Goal: Task Accomplishment & Management: Use online tool/utility

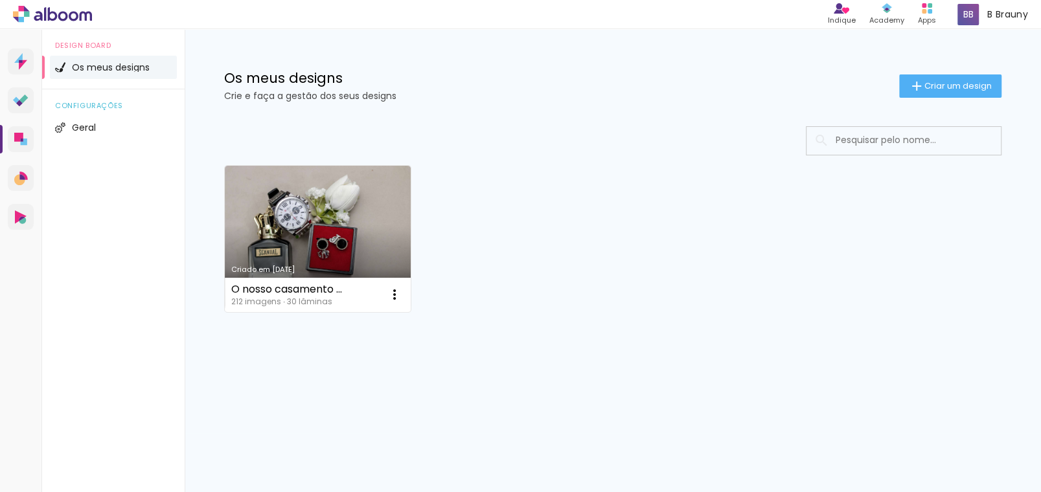
drag, startPoint x: 591, startPoint y: 121, endPoint x: 624, endPoint y: 100, distance: 39.0
click at [591, 121] on div "Criado em 04/09/25 O nosso casamento - Emaline & Jorge 212 imagens ∙ 30 lâminas…" at bounding box center [613, 273] width 842 height 320
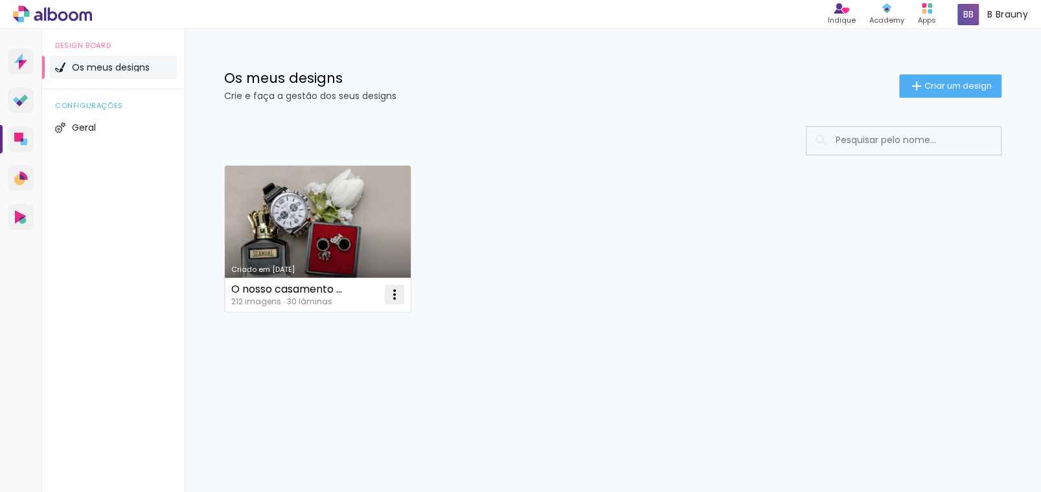
click at [393, 295] on iron-icon at bounding box center [395, 295] width 16 height 16
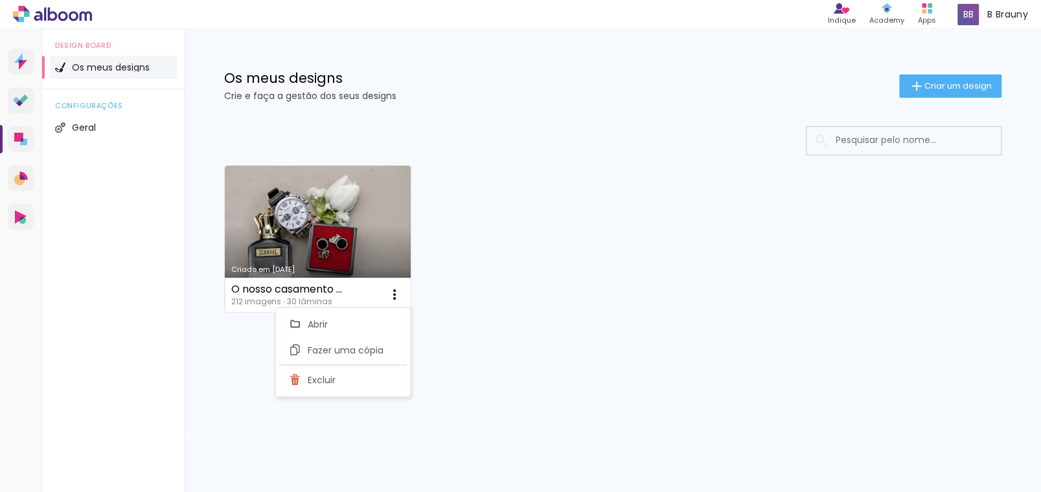
click at [615, 172] on div "Criado em 04/09/25 O nosso casamento - Emaline & Jorge 212 imagens ∙ 30 lâminas…" at bounding box center [612, 238] width 789 height 158
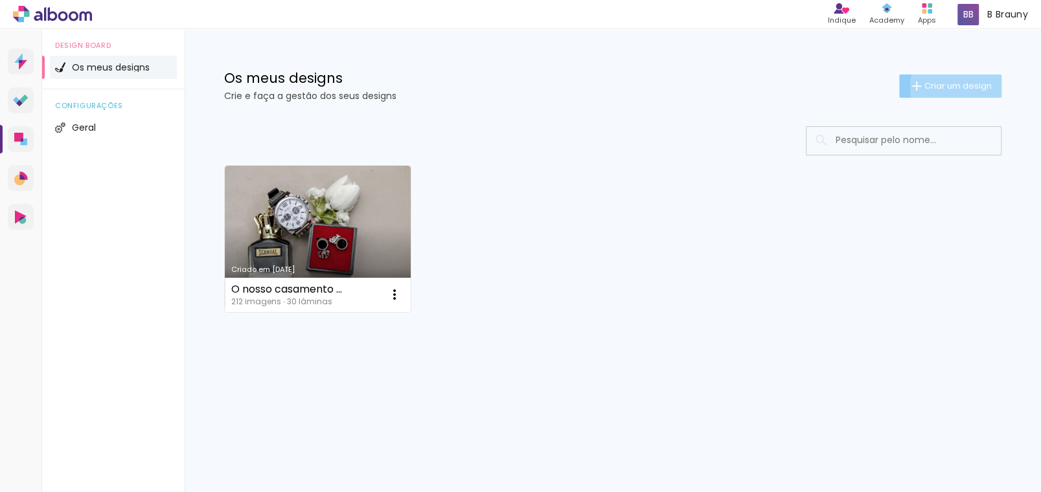
click at [970, 87] on span "Criar um design" at bounding box center [957, 86] width 67 height 8
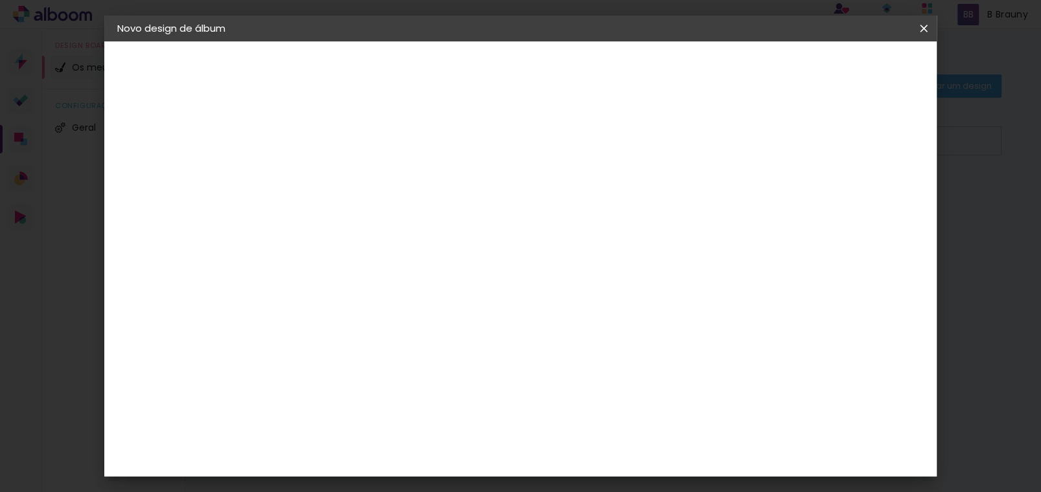
click at [329, 168] on input at bounding box center [329, 174] width 0 height 20
type input "Formatura da Creche - Tayane"
type paper-input "Formatura da Creche - Tayane"
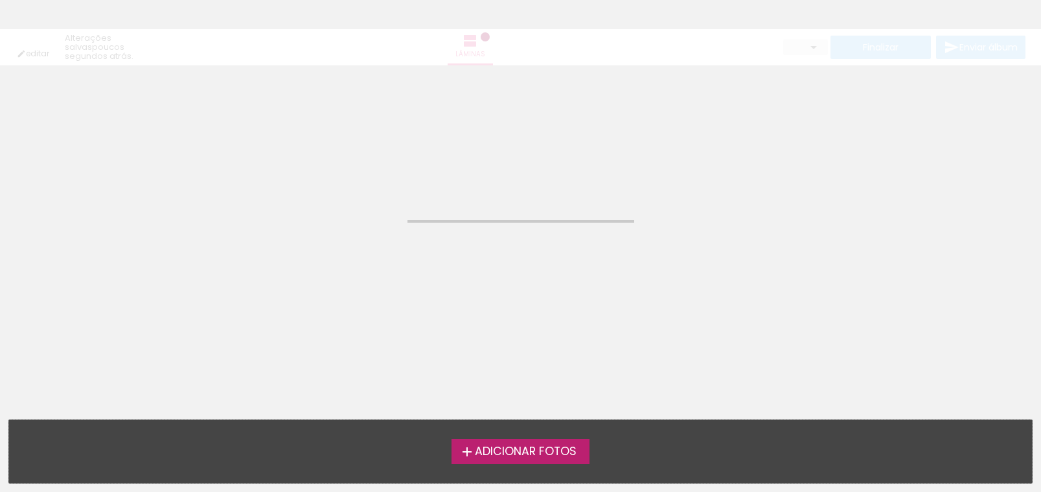
type input "Todas as fotos"
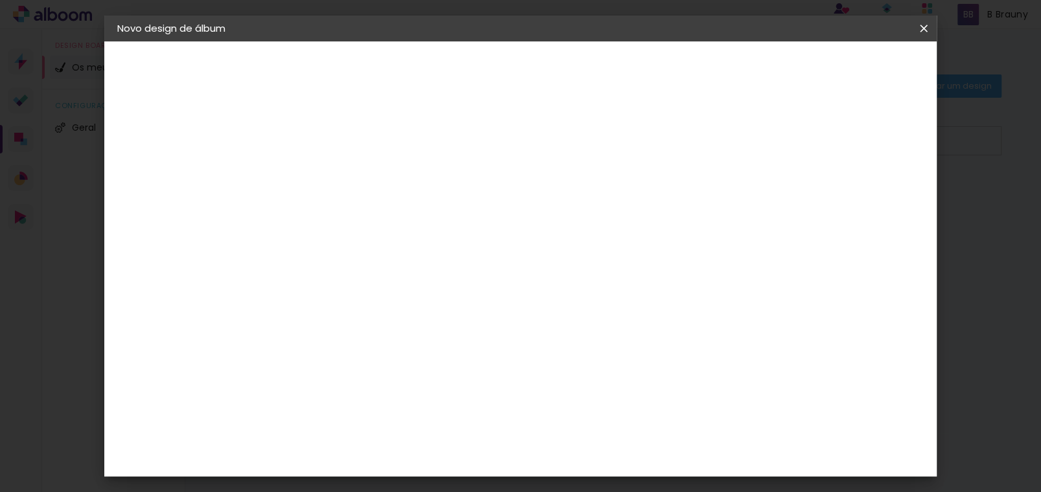
click at [0, 0] on slot "Avançar" at bounding box center [0, 0] width 0 height 0
click at [484, 188] on paper-item "Tamanho Livre" at bounding box center [437, 200] width 93 height 34
click at [361, 204] on input "text" at bounding box center [329, 207] width 64 height 16
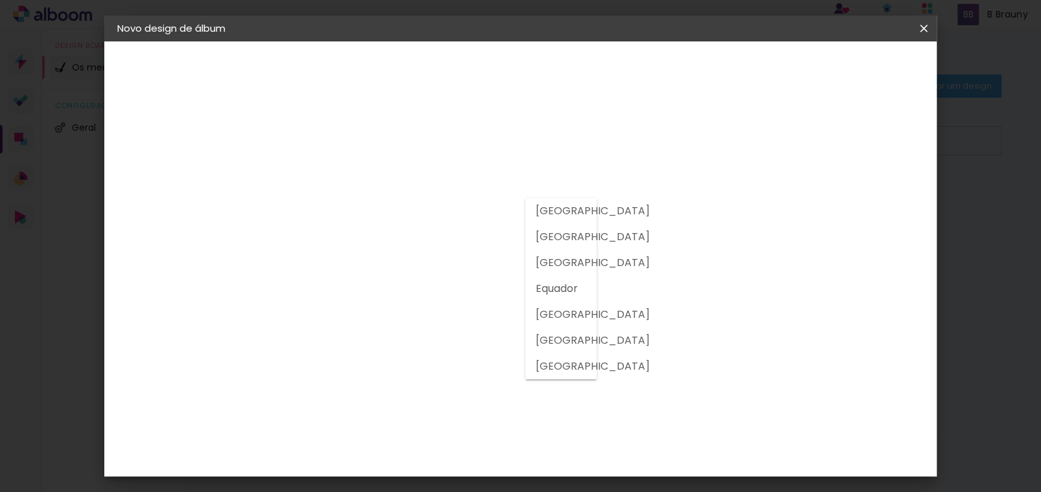
click at [0, 0] on slot "[GEOGRAPHIC_DATA]" at bounding box center [0, 0] width 0 height 0
type input "[GEOGRAPHIC_DATA]"
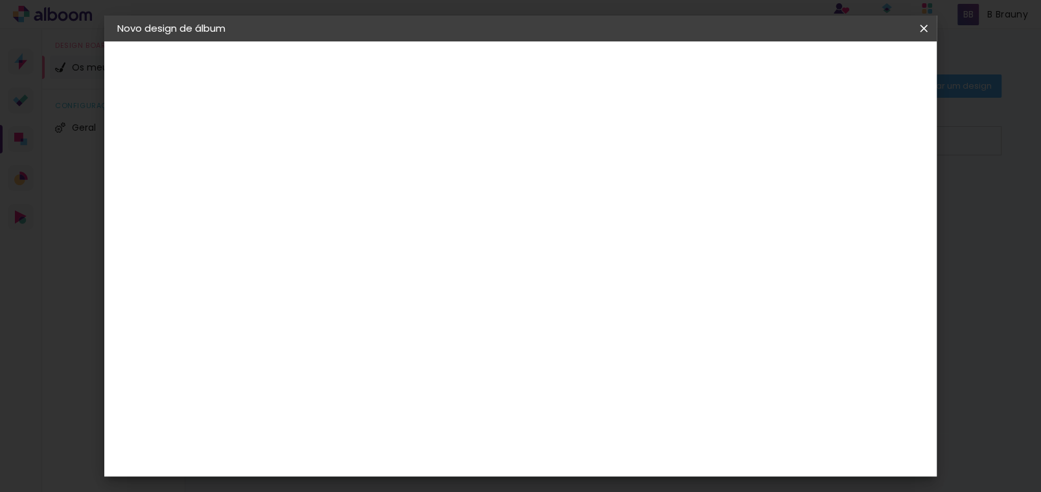
scroll to position [582, 0]
click at [359, 458] on div "Criativa Álbuns" at bounding box center [339, 468] width 39 height 21
click at [0, 0] on slot "Avançar" at bounding box center [0, 0] width 0 height 0
click at [379, 216] on input "text" at bounding box center [354, 226] width 51 height 20
click at [651, 213] on paper-item "Fotolivro Premium" at bounding box center [604, 215] width 259 height 26
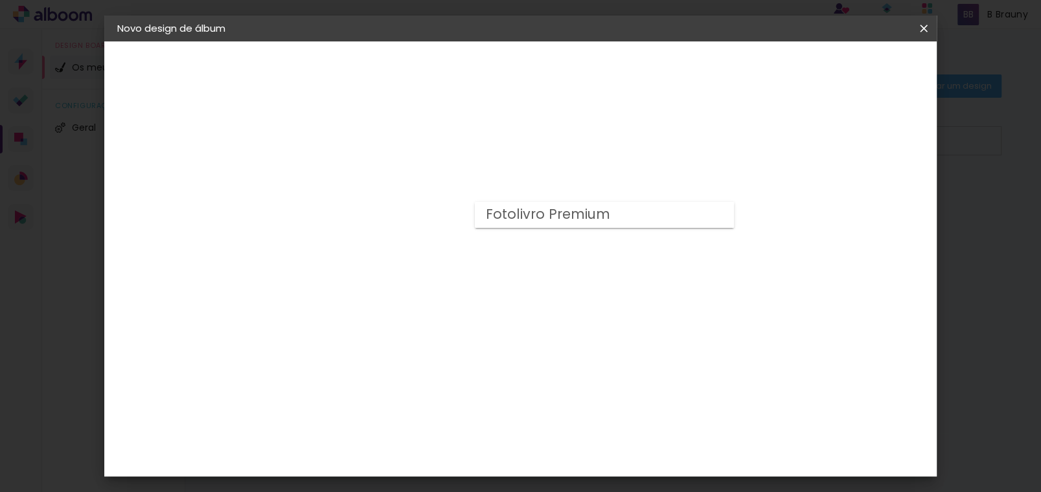
type input "Fotolivro Premium"
click at [0, 0] on slot "Avançar" at bounding box center [0, 0] width 0 height 0
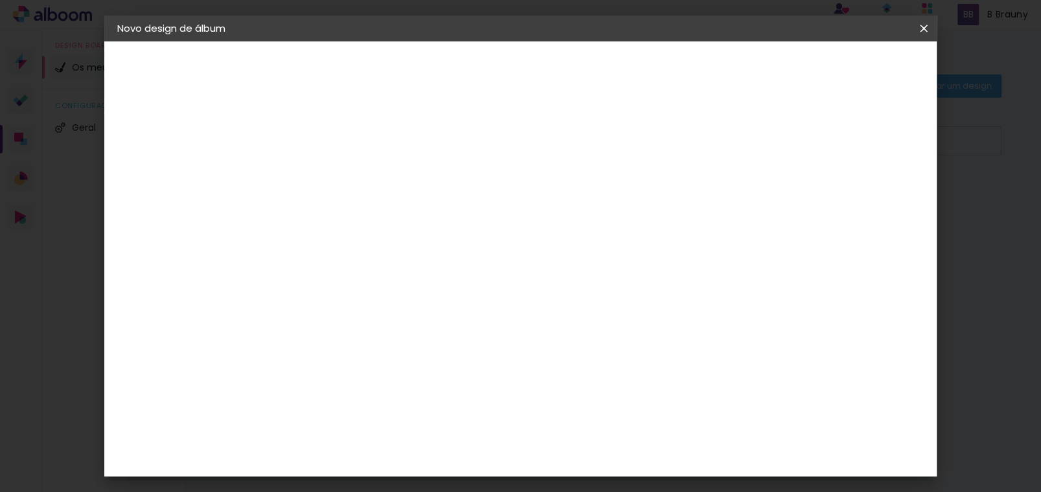
click at [585, 117] on div at bounding box center [579, 112] width 12 height 12
type paper-checkbox "on"
click at [665, 69] on span "Iniciar design" at bounding box center [635, 68] width 59 height 9
drag, startPoint x: 270, startPoint y: 519, endPoint x: 655, endPoint y: 80, distance: 584.2
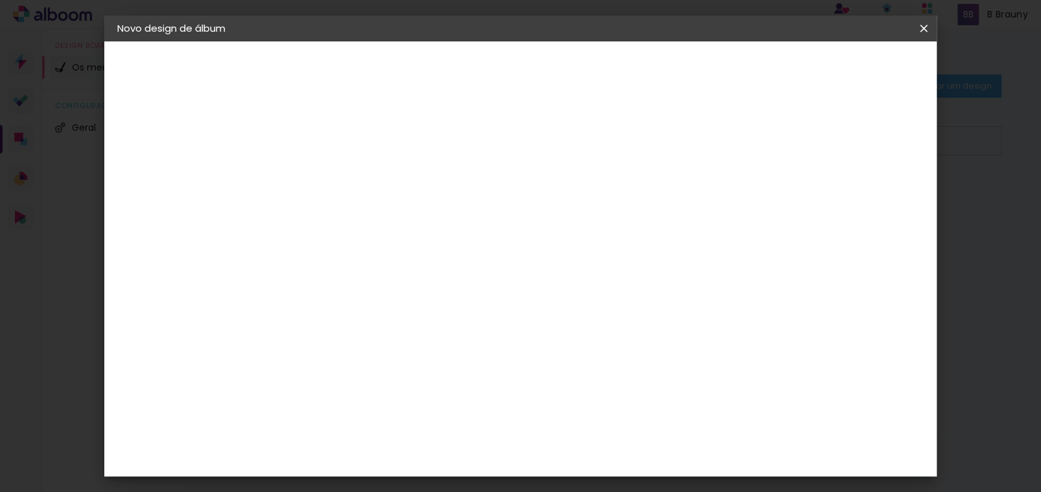
click at [655, 80] on header "Revisão Verifique as configurações do seu álbum. Voltar Iniciar design" at bounding box center [485, 74] width 425 height 67
click at [665, 71] on span "Iniciar design" at bounding box center [635, 68] width 59 height 9
click at [665, 69] on span "Iniciar design" at bounding box center [635, 68] width 59 height 9
click at [722, 67] on span "Iniciar design" at bounding box center [692, 68] width 59 height 9
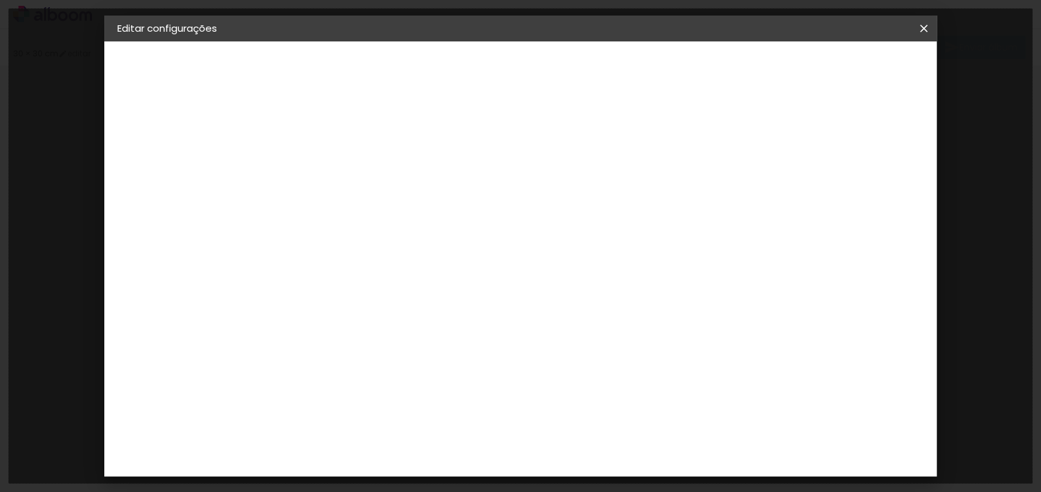
type input "30"
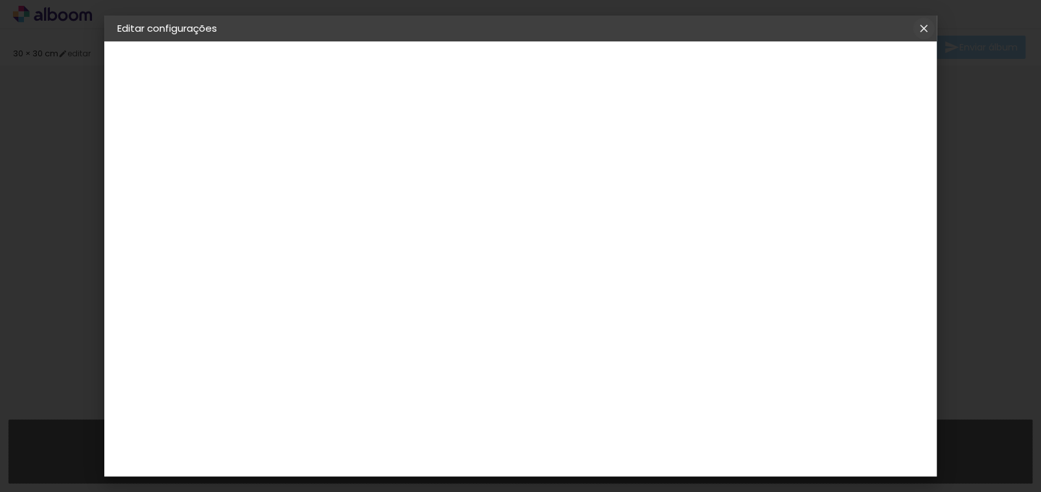
click at [930, 32] on iron-icon at bounding box center [924, 28] width 16 height 13
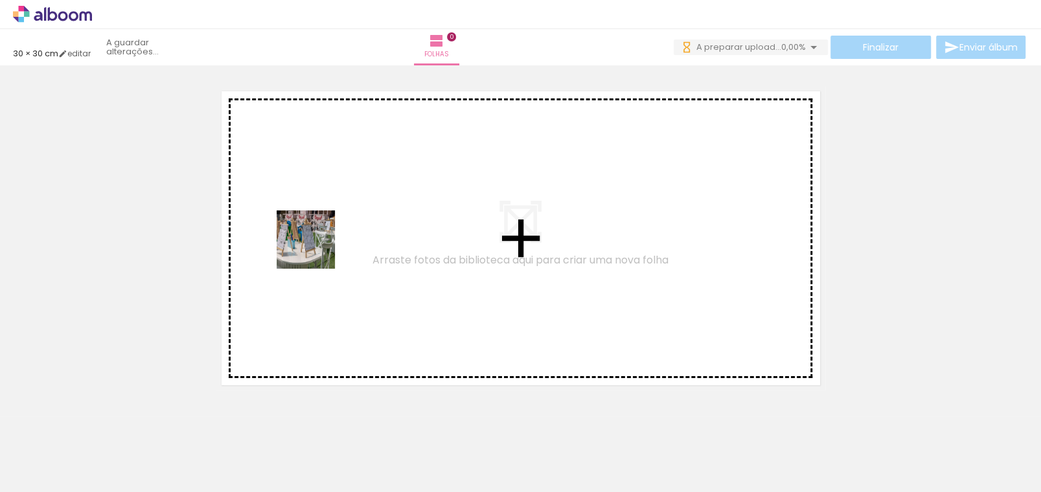
drag, startPoint x: 133, startPoint y: 451, endPoint x: 316, endPoint y: 249, distance: 272.3
click at [316, 249] on quentale-workspace at bounding box center [520, 246] width 1041 height 492
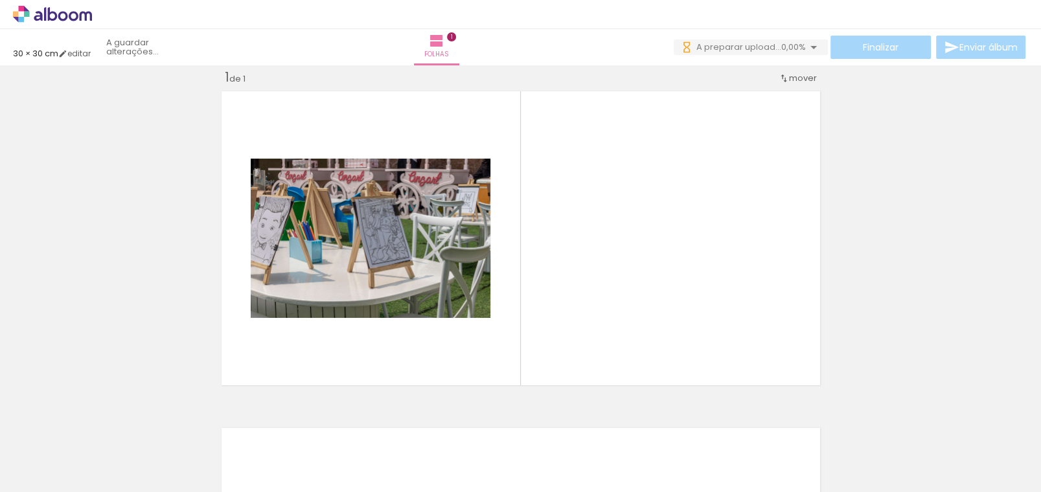
scroll to position [17, 0]
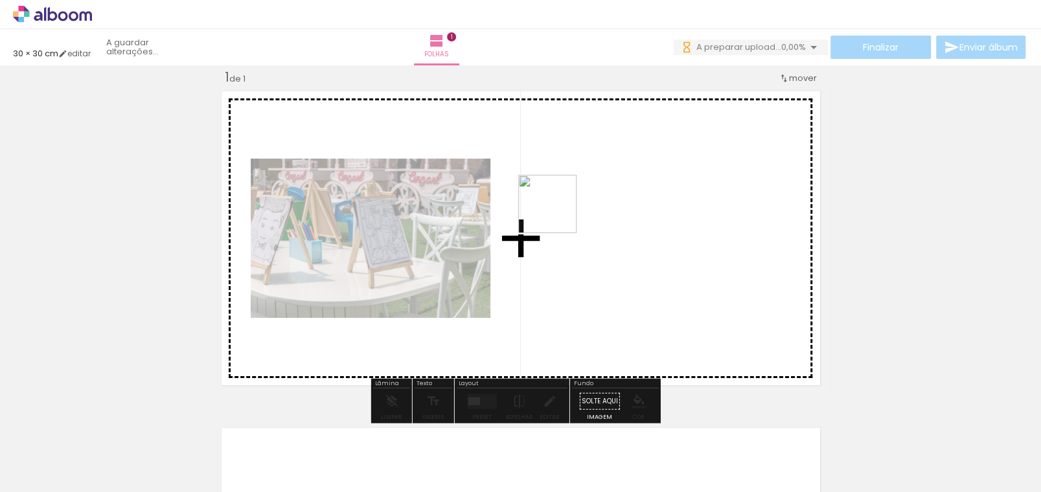
drag, startPoint x: 201, startPoint y: 464, endPoint x: 557, endPoint y: 214, distance: 435.5
click at [557, 214] on quentale-workspace at bounding box center [520, 246] width 1041 height 492
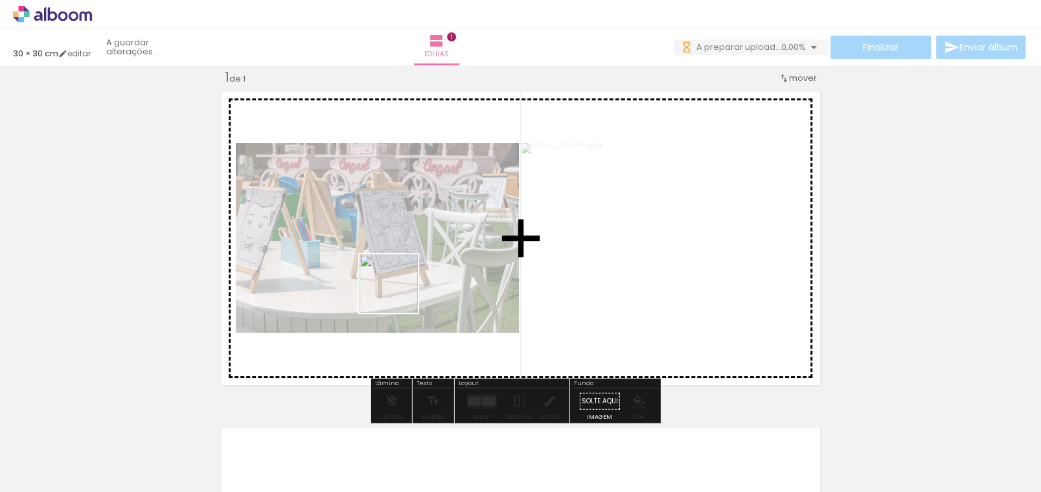
drag, startPoint x: 278, startPoint y: 457, endPoint x: 407, endPoint y: 286, distance: 214.1
click at [407, 286] on quentale-workspace at bounding box center [520, 246] width 1041 height 492
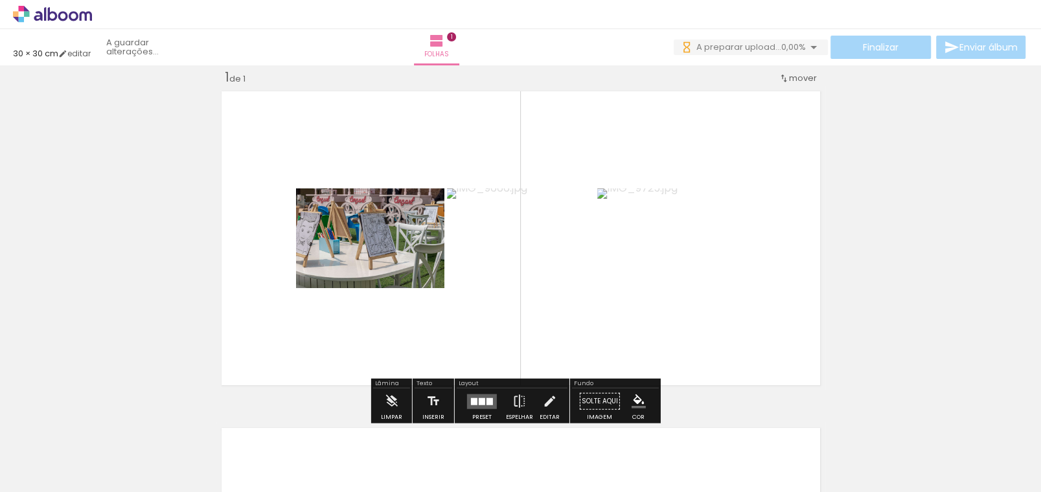
scroll to position [0, 0]
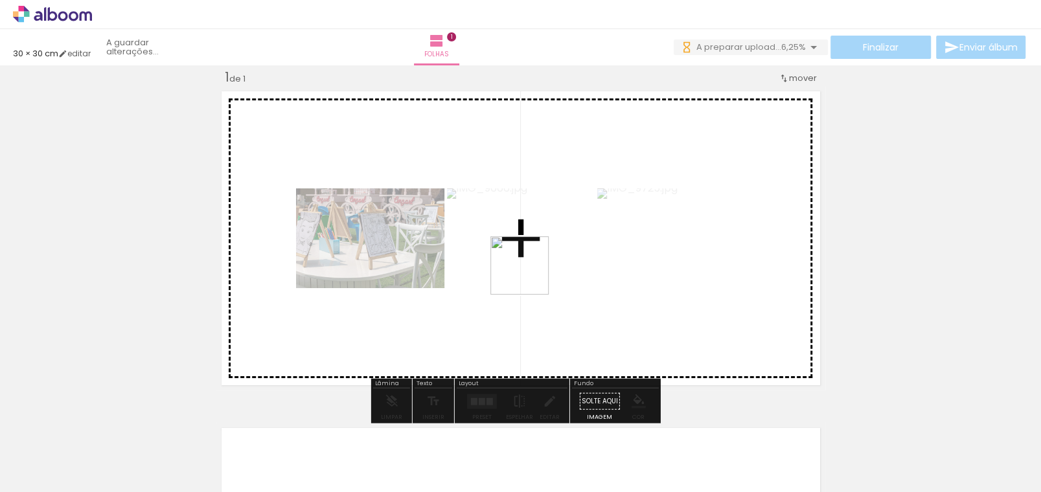
drag, startPoint x: 338, startPoint y: 456, endPoint x: 529, endPoint y: 275, distance: 263.4
click at [529, 275] on quentale-workspace at bounding box center [520, 246] width 1041 height 492
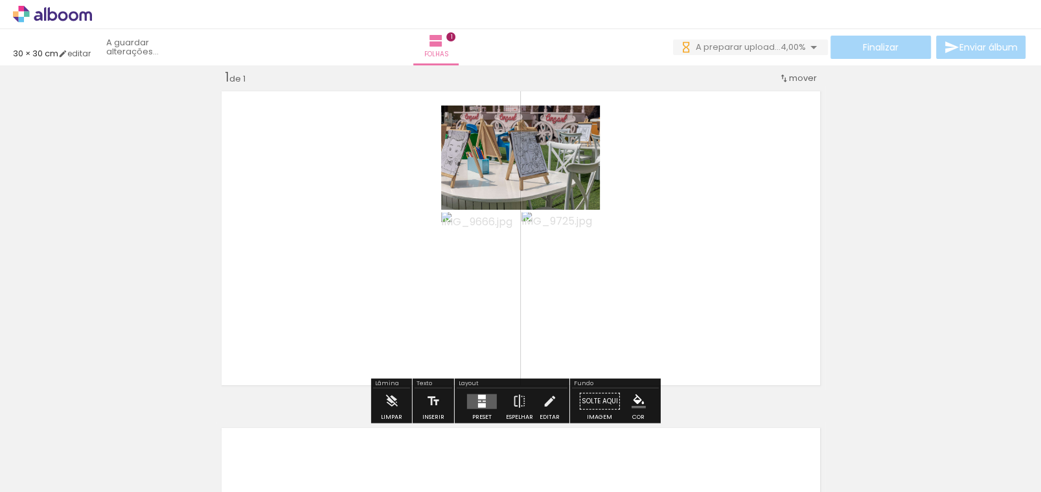
drag, startPoint x: 479, startPoint y: 398, endPoint x: 534, endPoint y: 374, distance: 60.0
click at [480, 398] on div at bounding box center [482, 396] width 8 height 5
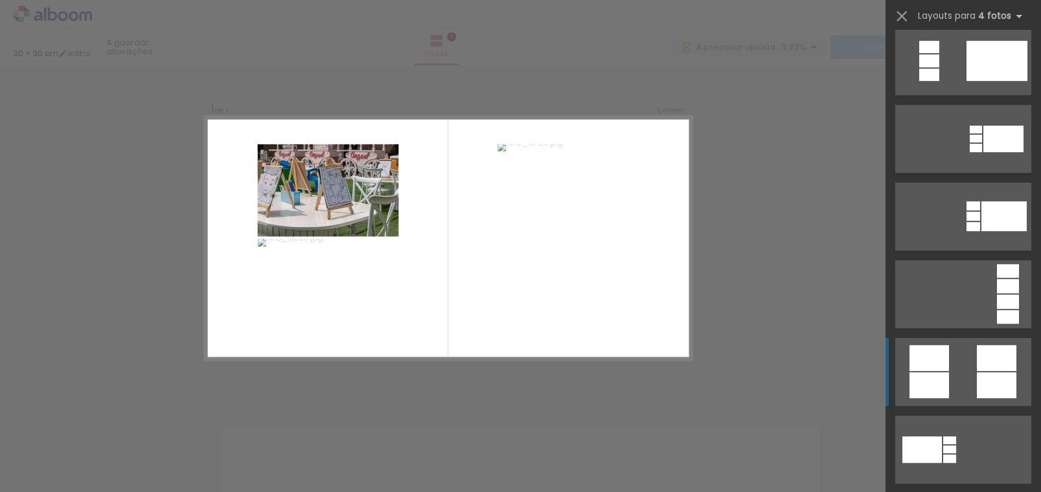
click at [969, 367] on quentale-layouter at bounding box center [963, 372] width 136 height 68
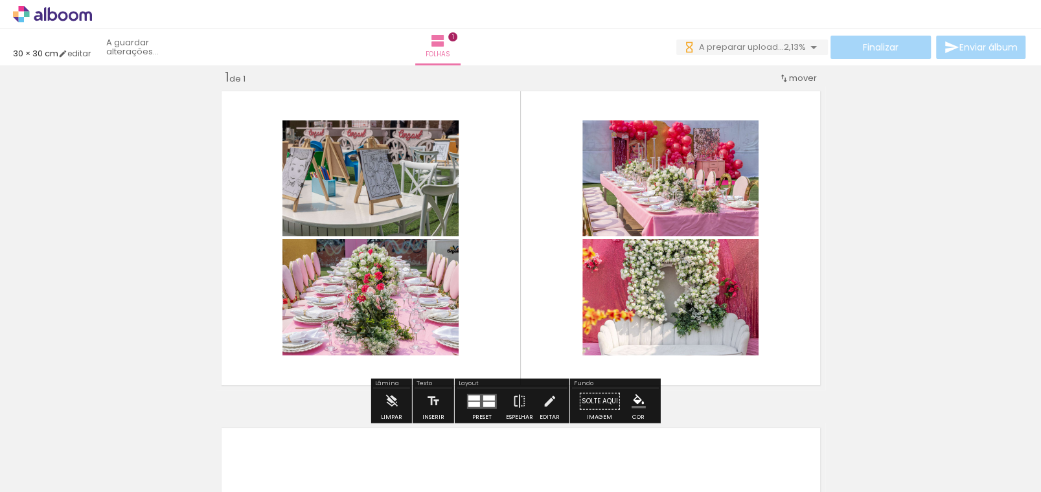
click at [137, 317] on div "Inserir folha 1 de 1" at bounding box center [520, 390] width 1041 height 674
click at [230, 95] on quentale-layouter at bounding box center [520, 238] width 609 height 304
click at [67, 48] on link "editar" at bounding box center [74, 53] width 32 height 11
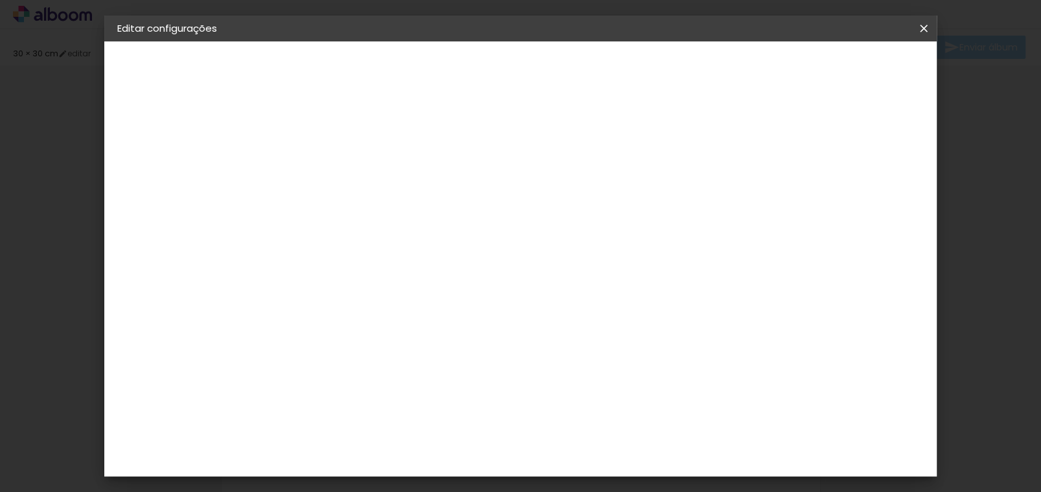
click at [57, 176] on iron-overlay-backdrop at bounding box center [520, 246] width 1041 height 492
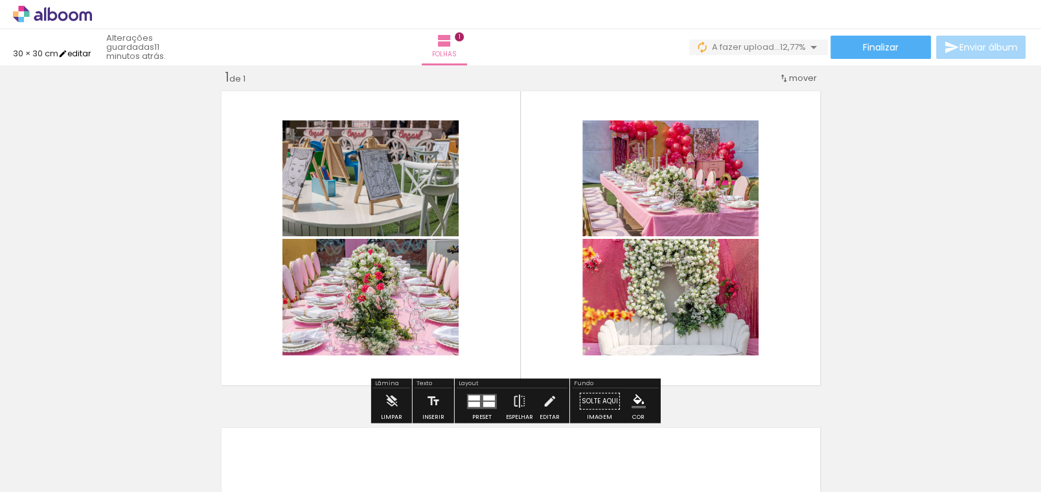
click at [79, 53] on link "editar" at bounding box center [74, 53] width 32 height 11
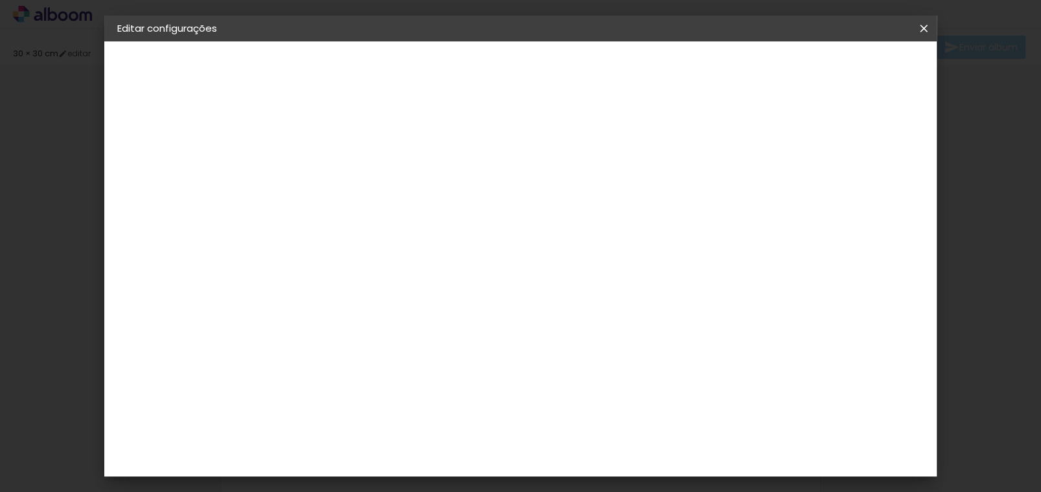
click at [519, 201] on span "cm" at bounding box center [520, 202] width 16 height 19
click at [616, 473] on div "cm" at bounding box center [617, 467] width 16 height 19
type input "6"
type input "40"
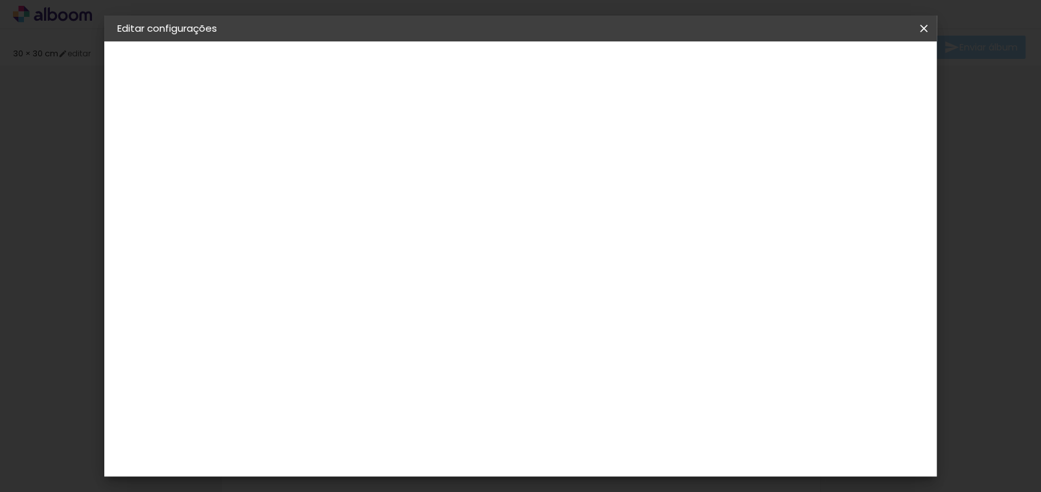
type paper-input "40"
drag, startPoint x: 426, startPoint y: 328, endPoint x: 433, endPoint y: 334, distance: 8.7
click at [428, 331] on input "30" at bounding box center [417, 331] width 34 height 19
type input "40"
type paper-input "40"
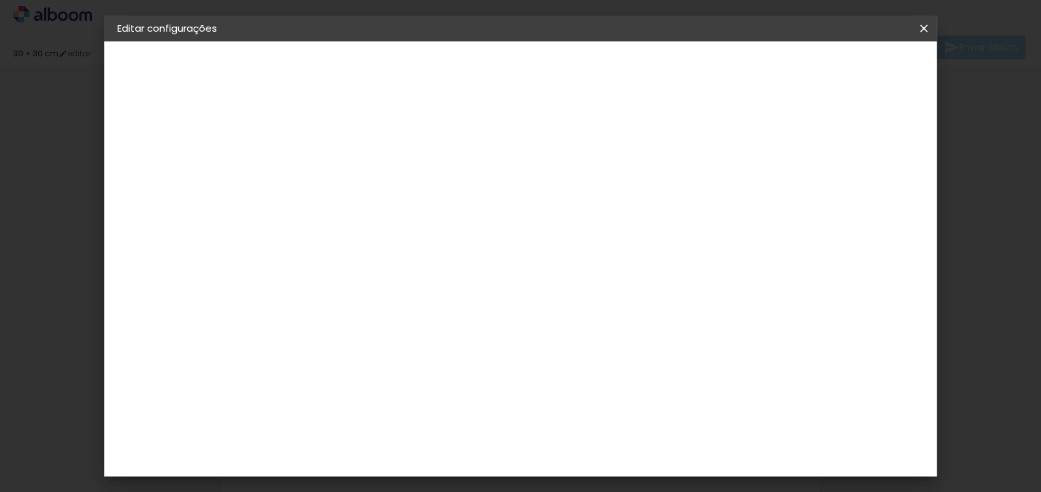
click at [328, 249] on div "20 cm cm cm mm A maioria dos laboratórios sugere 5mm de margem." at bounding box center [416, 213] width 286 height 104
click at [526, 65] on span "Guardar configurações" at bounding box center [493, 73] width 66 height 18
click at [526, 69] on span "Guardar configurações" at bounding box center [493, 73] width 66 height 18
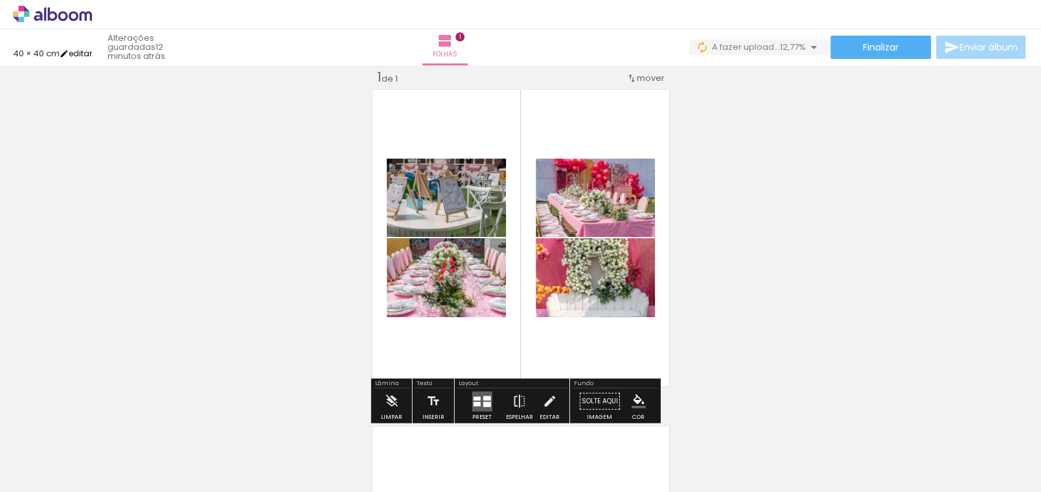
click at [89, 53] on link "editar" at bounding box center [76, 53] width 32 height 11
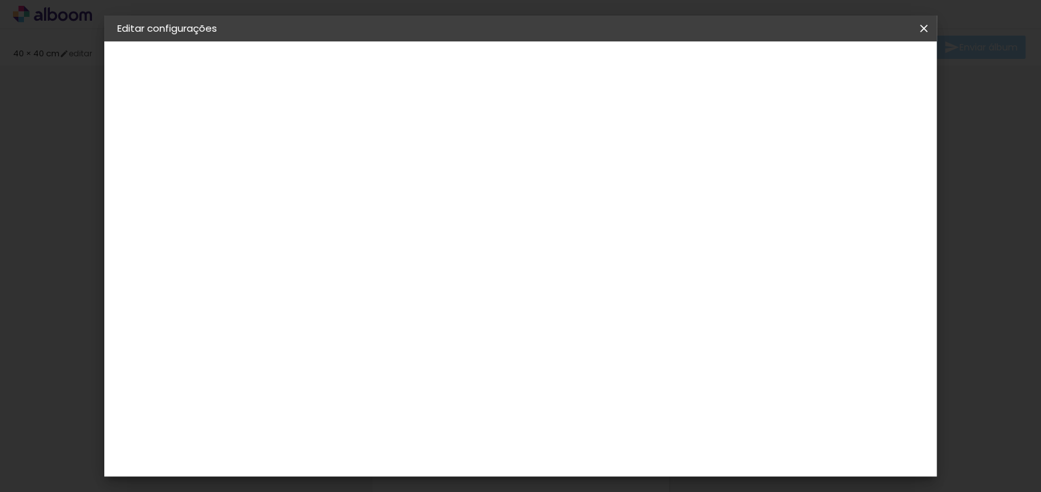
click at [456, 331] on input "40" at bounding box center [447, 331] width 34 height 19
type input "30"
type paper-input "30"
click at [607, 468] on input "40" at bounding box center [592, 467] width 34 height 19
type input "4"
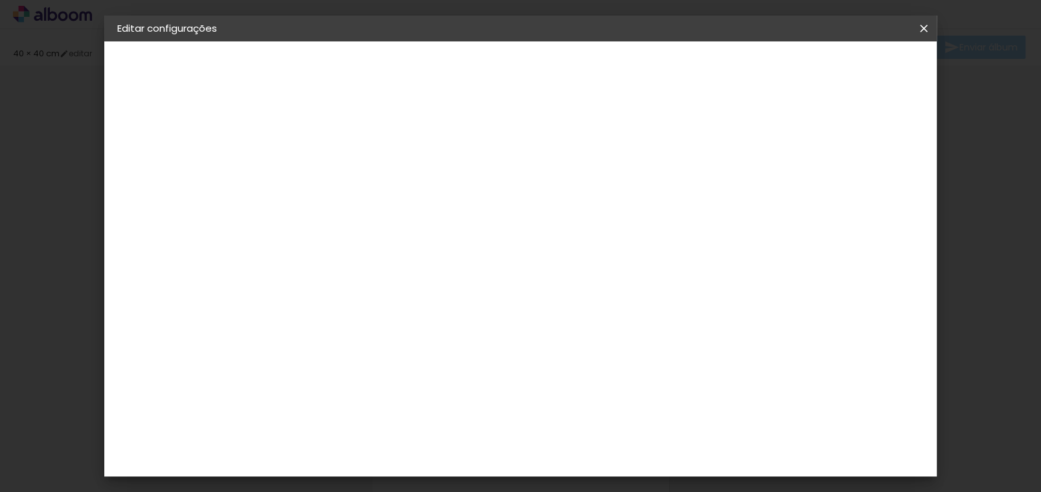
type input "2"
type input "50"
type paper-input "50"
click at [646, 66] on span "Guardar configurações" at bounding box center [607, 73] width 78 height 18
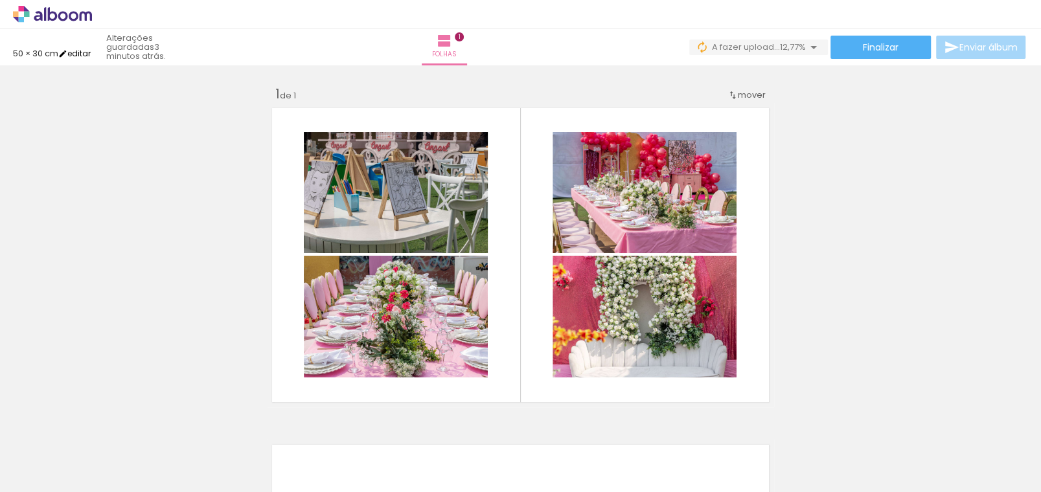
click at [76, 55] on link "editar" at bounding box center [74, 53] width 32 height 11
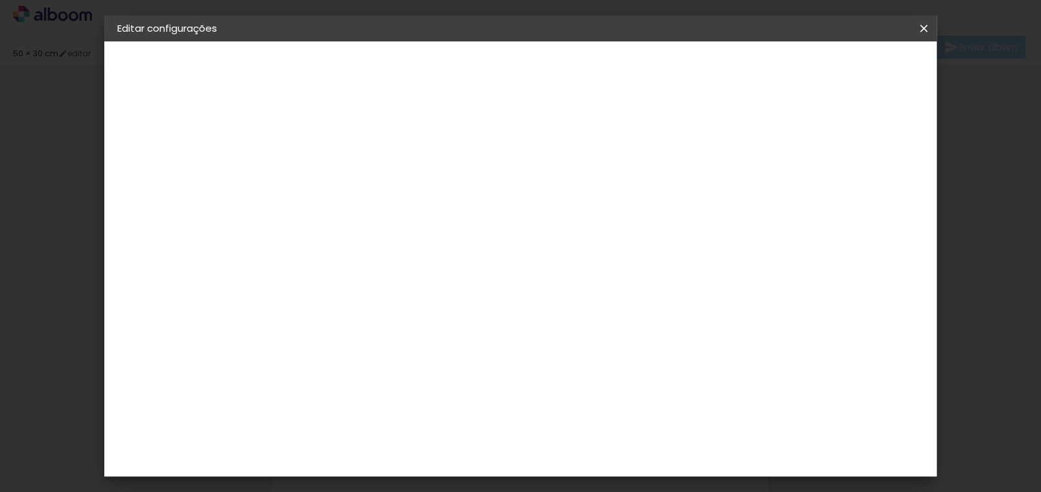
click at [597, 464] on input "50" at bounding box center [592, 467] width 34 height 19
type input "60"
type paper-input "60"
click at [365, 328] on input "30" at bounding box center [356, 331] width 34 height 19
type input "20"
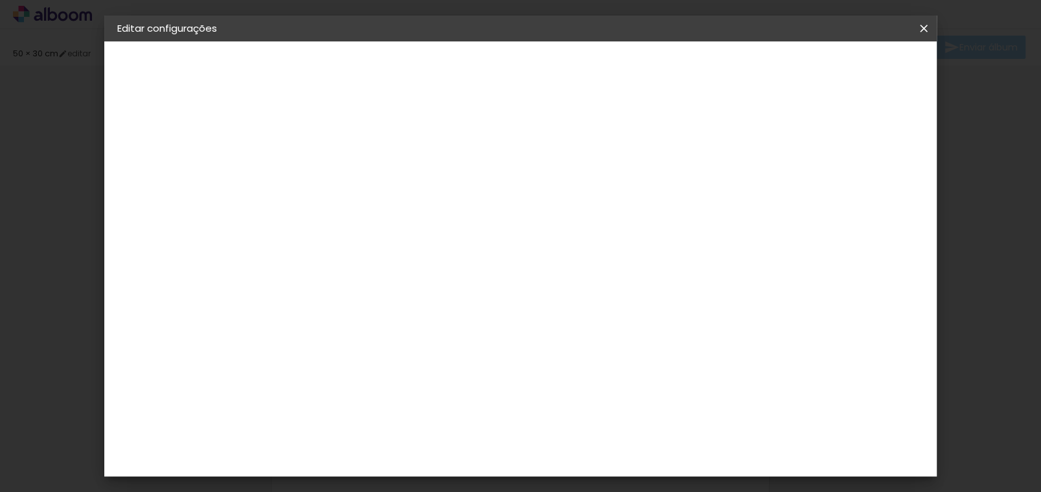
type paper-input "20"
click at [842, 70] on span "Guardar configurações" at bounding box center [790, 68] width 106 height 9
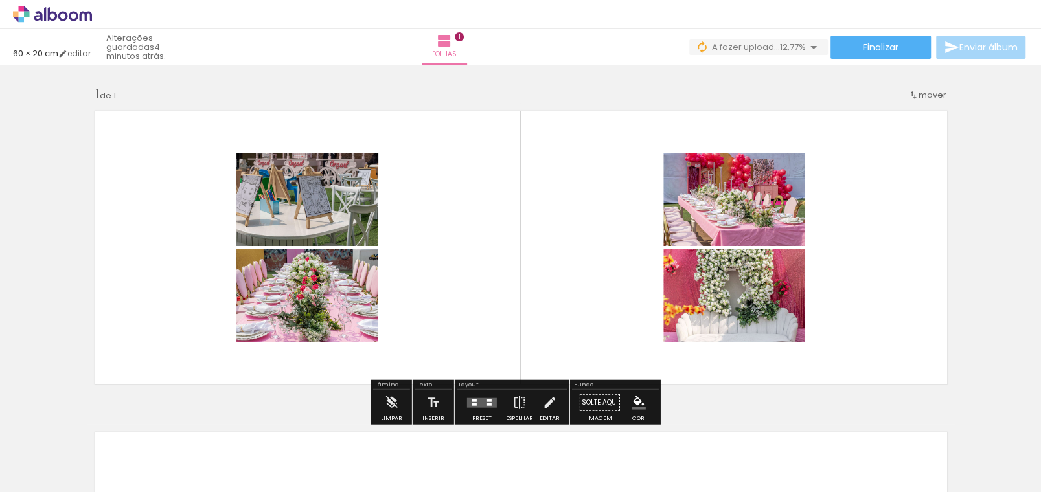
click at [481, 400] on quentale-layouter at bounding box center [482, 403] width 30 height 10
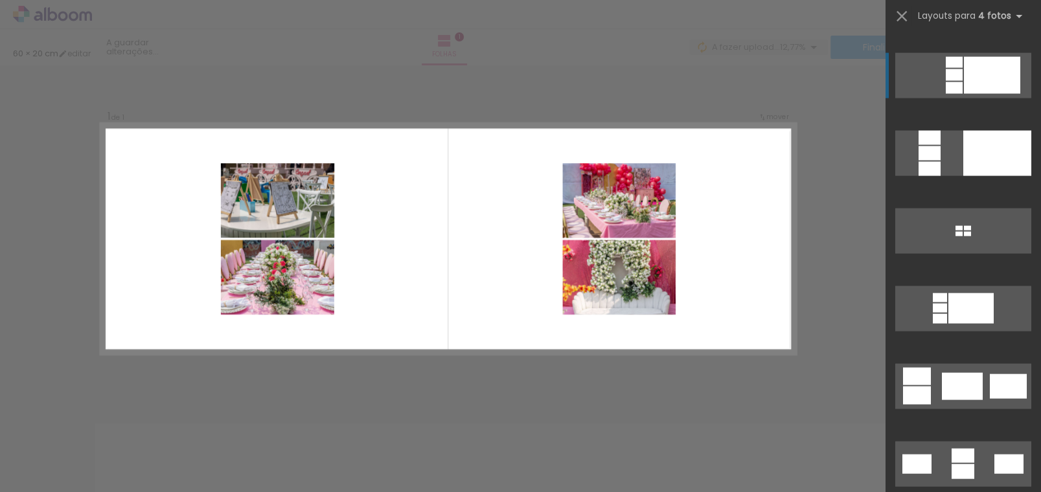
scroll to position [2071, 0]
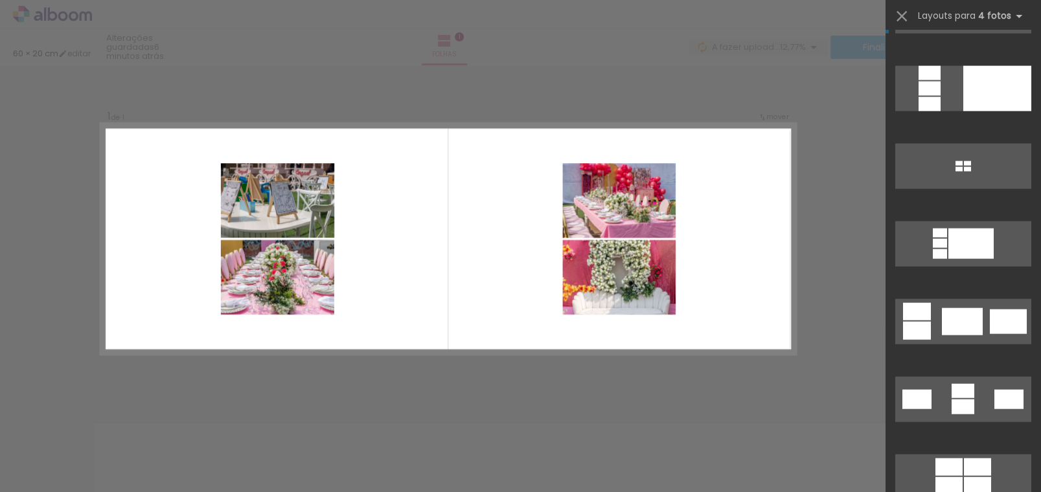
click at [326, 423] on iron-icon at bounding box center [319, 423] width 14 height 14
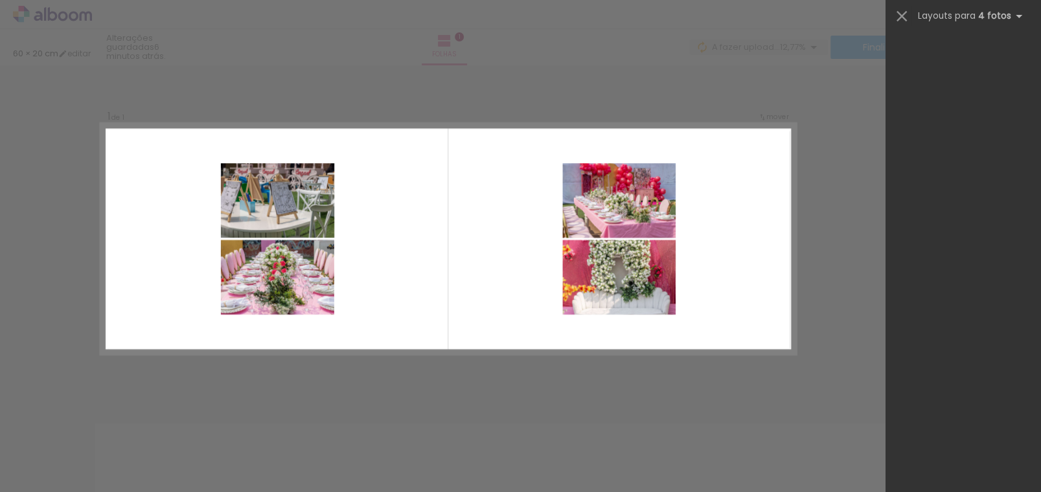
scroll to position [621, 0]
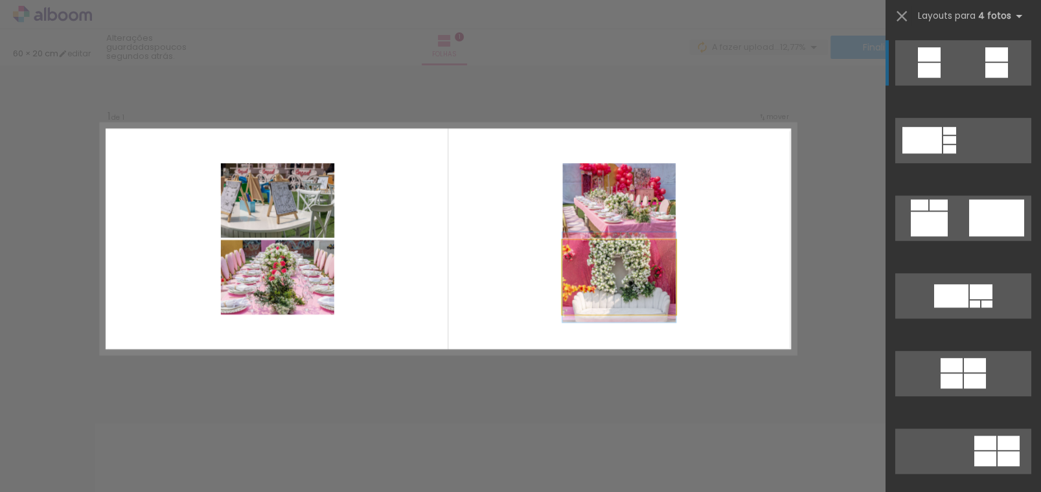
click at [634, 270] on quentale-photo at bounding box center [618, 277] width 113 height 74
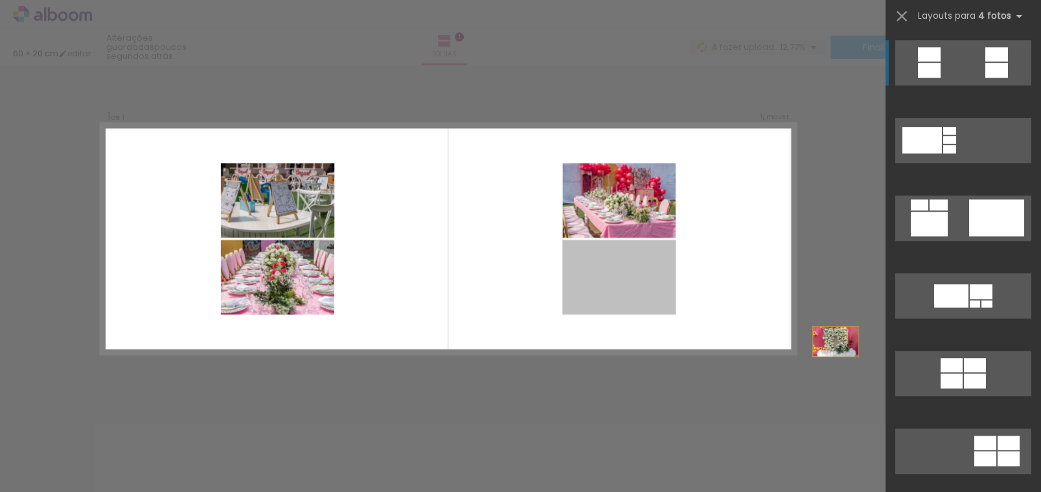
drag, startPoint x: 669, startPoint y: 336, endPoint x: 884, endPoint y: 357, distance: 216.0
click at [884, 357] on div "Inserir folha 1 de 1 Confirmar Cancelar" at bounding box center [520, 393] width 1041 height 673
drag, startPoint x: 628, startPoint y: 277, endPoint x: 612, endPoint y: 444, distance: 167.2
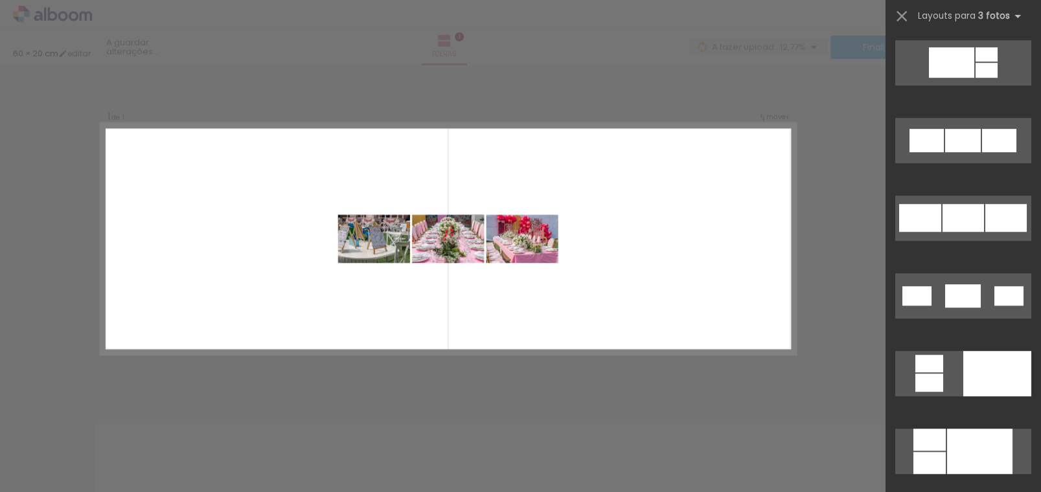
scroll to position [0, 0]
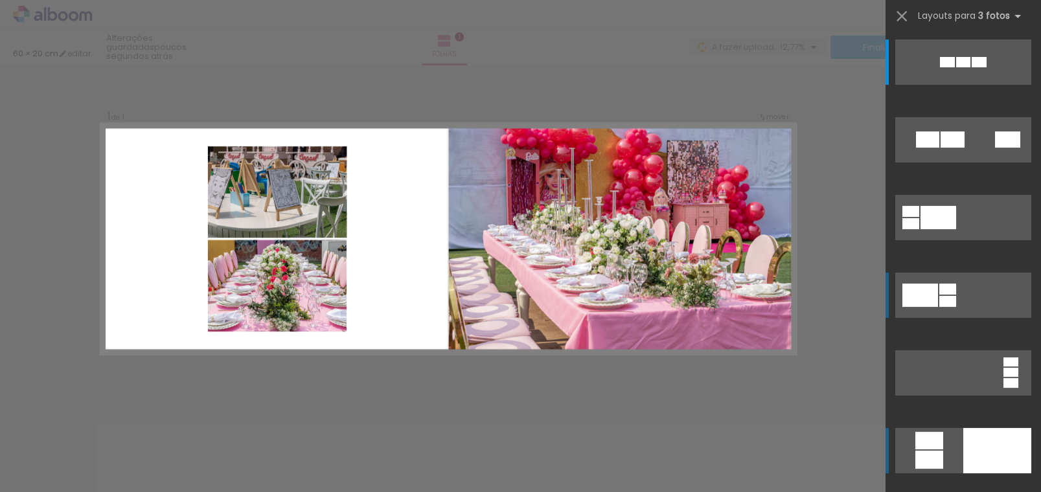
click at [970, 447] on div at bounding box center [997, 450] width 68 height 45
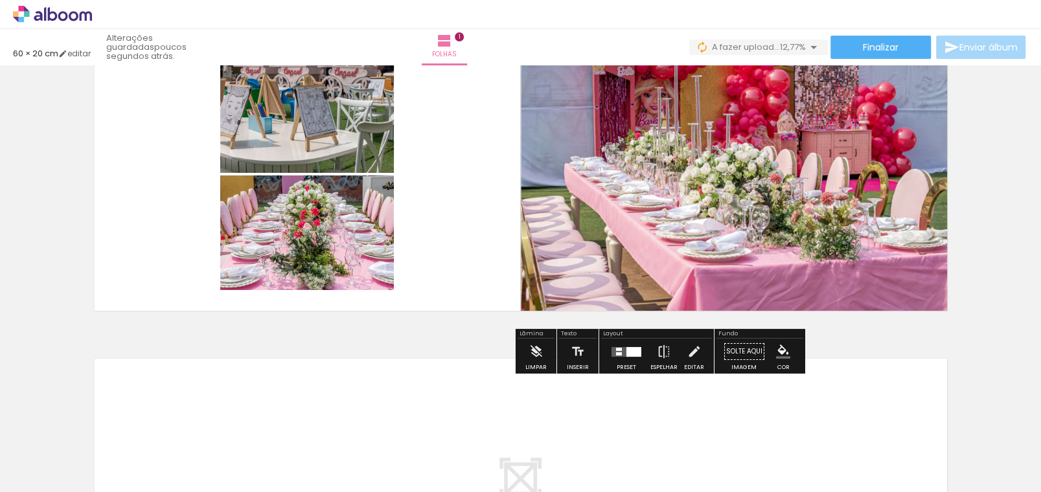
scroll to position [8, 0]
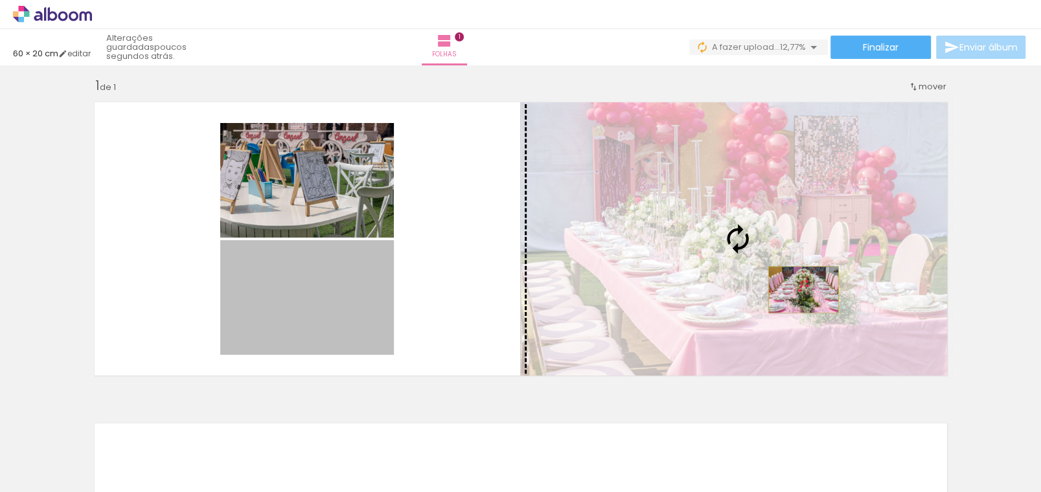
drag, startPoint x: 339, startPoint y: 311, endPoint x: 798, endPoint y: 289, distance: 459.6
click at [0, 0] on slot at bounding box center [0, 0] width 0 height 0
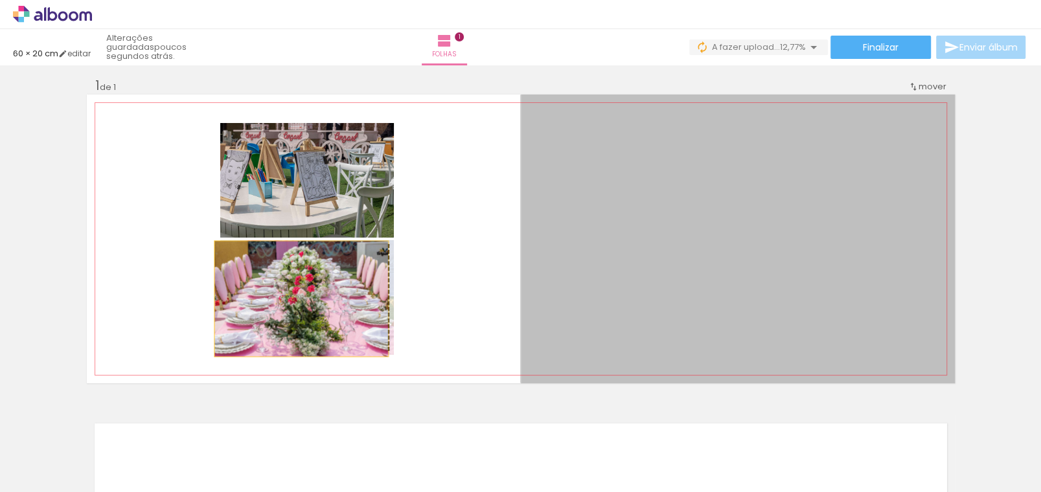
drag, startPoint x: 834, startPoint y: 276, endPoint x: 296, endPoint y: 299, distance: 538.5
click at [0, 0] on slot at bounding box center [0, 0] width 0 height 0
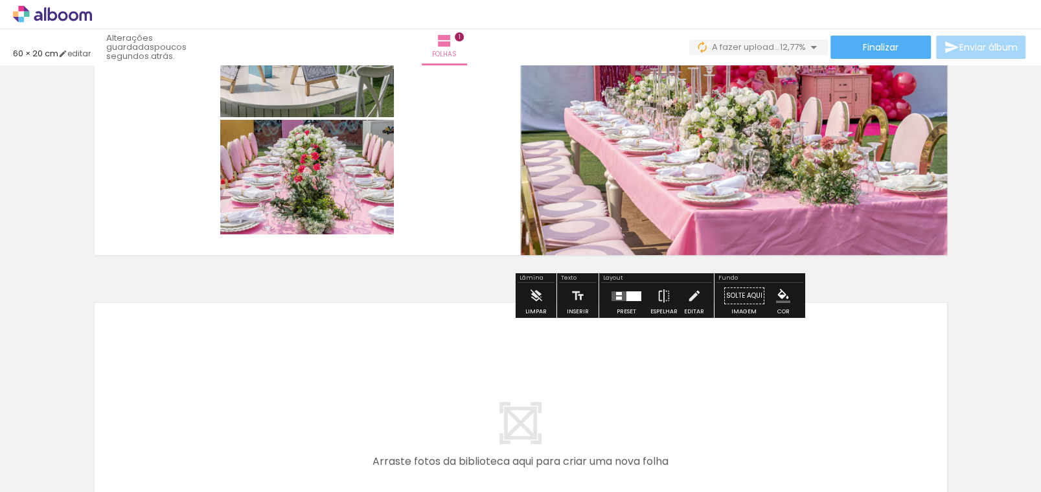
scroll to position [0, 0]
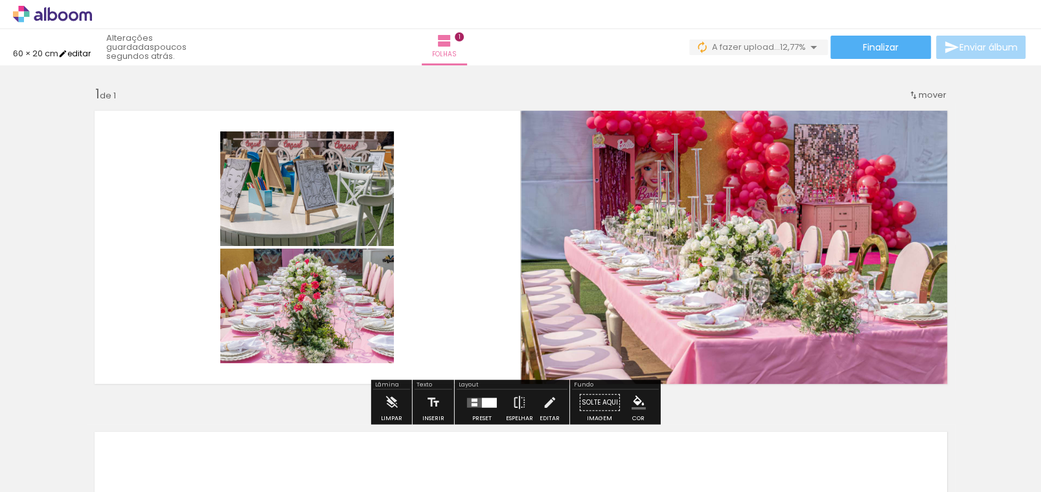
click at [67, 57] on iron-icon at bounding box center [62, 53] width 9 height 9
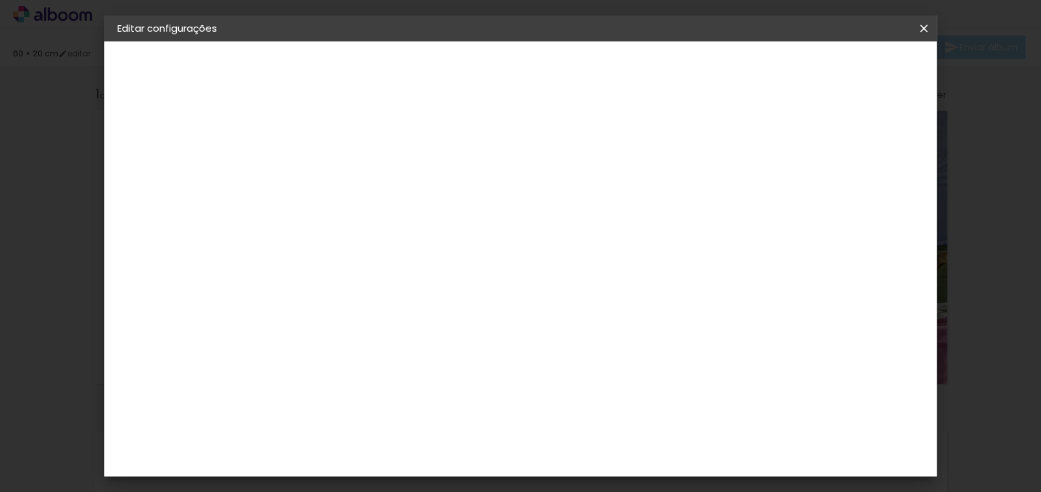
click at [297, 254] on div "cm" at bounding box center [295, 325] width 63 height 166
click at [822, 147] on div "Mostrar margem" at bounding box center [817, 147] width 93 height 16
type paper-checkbox "on"
click at [471, 204] on span "30" at bounding box center [466, 202] width 21 height 19
click at [835, 67] on span "Guardar configurações" at bounding box center [790, 68] width 106 height 9
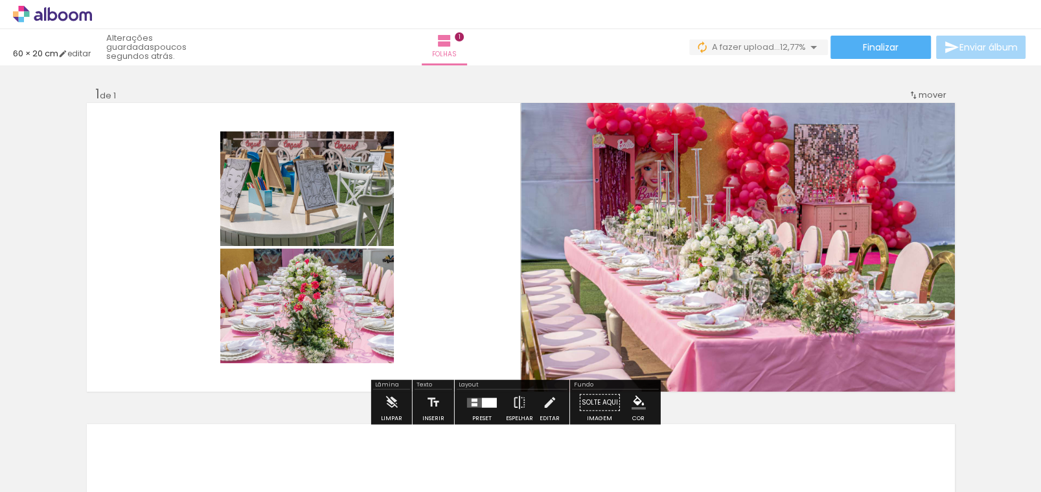
click at [475, 398] on quentale-layouter at bounding box center [482, 403] width 30 height 10
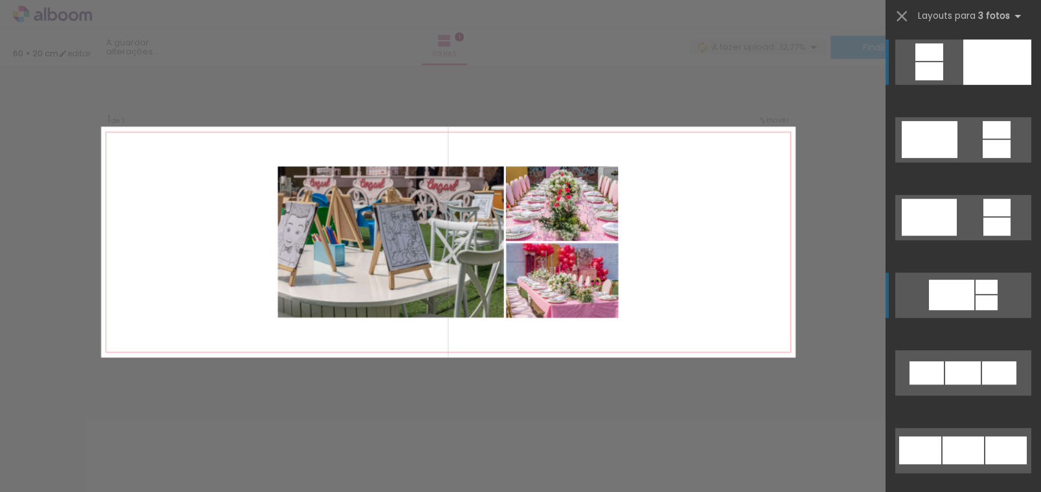
scroll to position [8, 0]
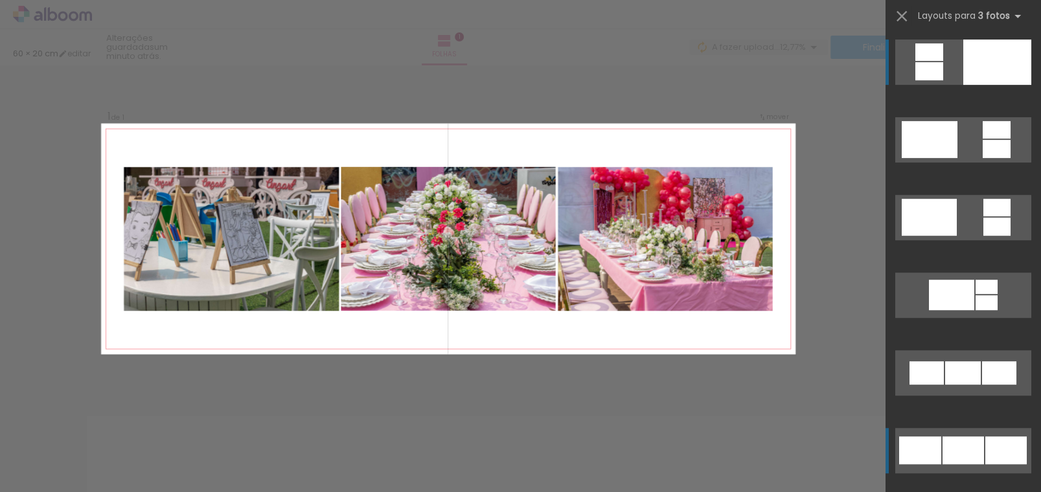
click at [972, 444] on div at bounding box center [962, 450] width 41 height 28
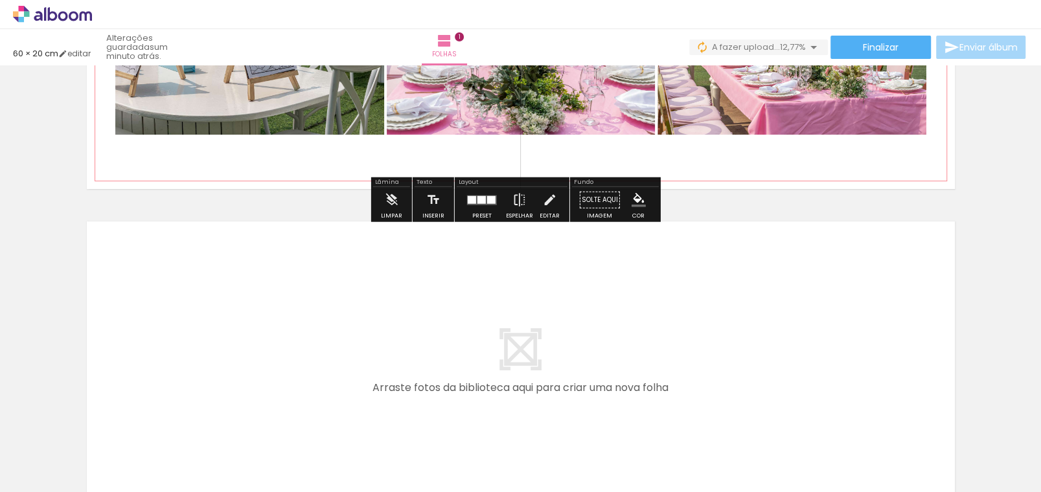
scroll to position [267, 0]
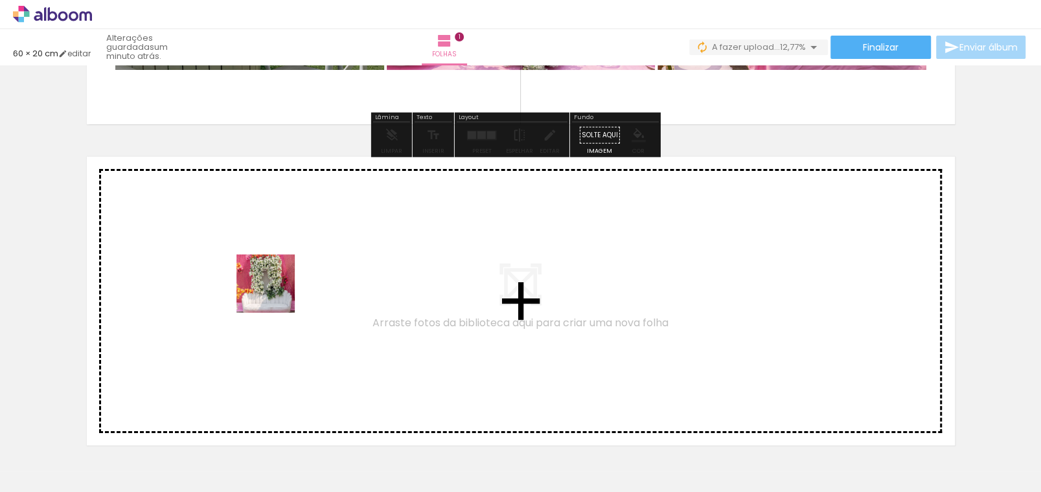
drag, startPoint x: 351, startPoint y: 450, endPoint x: 275, endPoint y: 293, distance: 174.0
click at [275, 293] on quentale-workspace at bounding box center [520, 246] width 1041 height 492
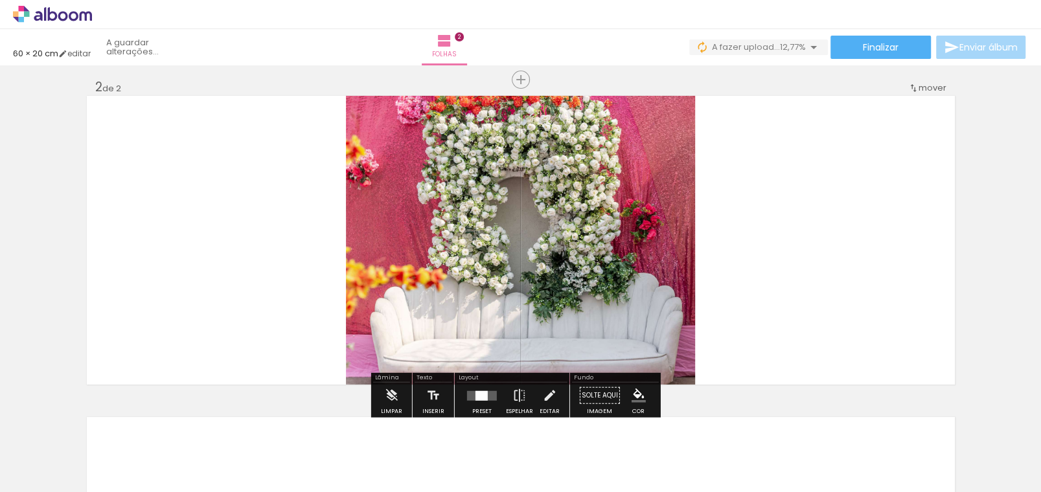
scroll to position [330, 0]
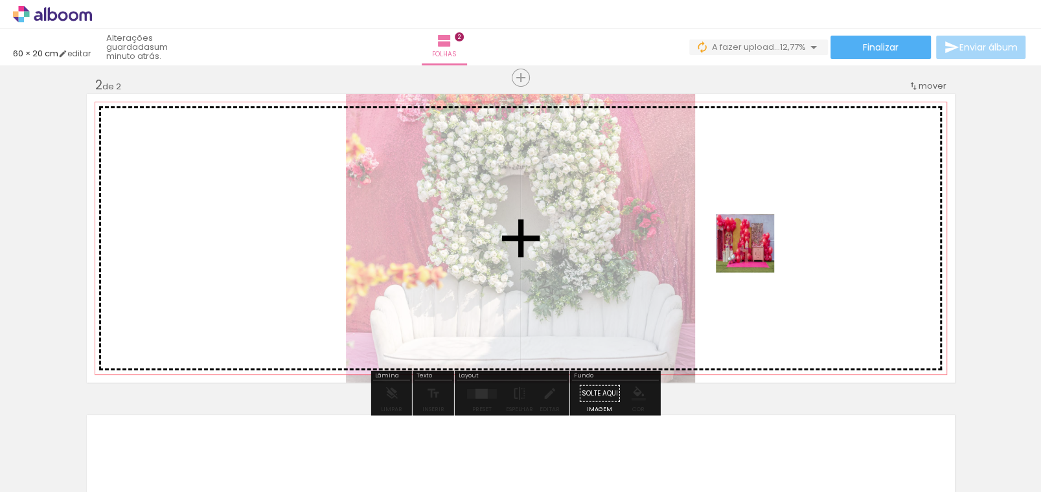
drag, startPoint x: 427, startPoint y: 469, endPoint x: 754, endPoint y: 253, distance: 391.7
click at [754, 253] on quentale-workspace at bounding box center [520, 246] width 1041 height 492
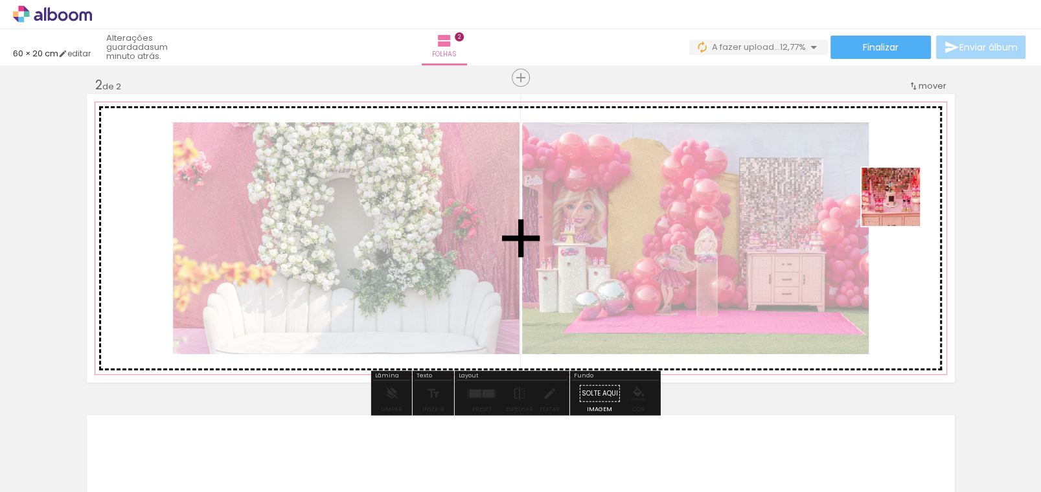
drag, startPoint x: 527, startPoint y: 447, endPoint x: 900, endPoint y: 207, distance: 444.0
click at [900, 207] on quentale-workspace at bounding box center [520, 246] width 1041 height 492
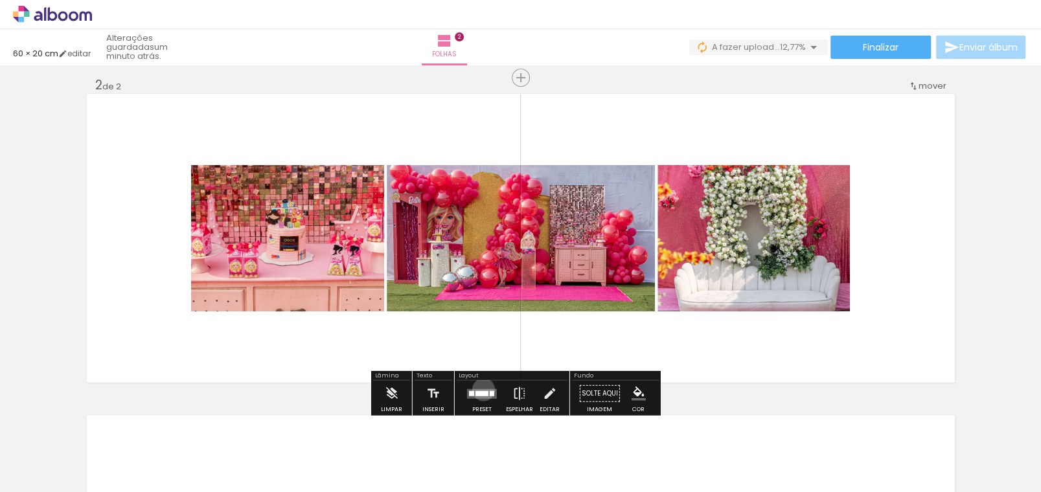
click at [482, 389] on quentale-layouter at bounding box center [482, 394] width 30 height 10
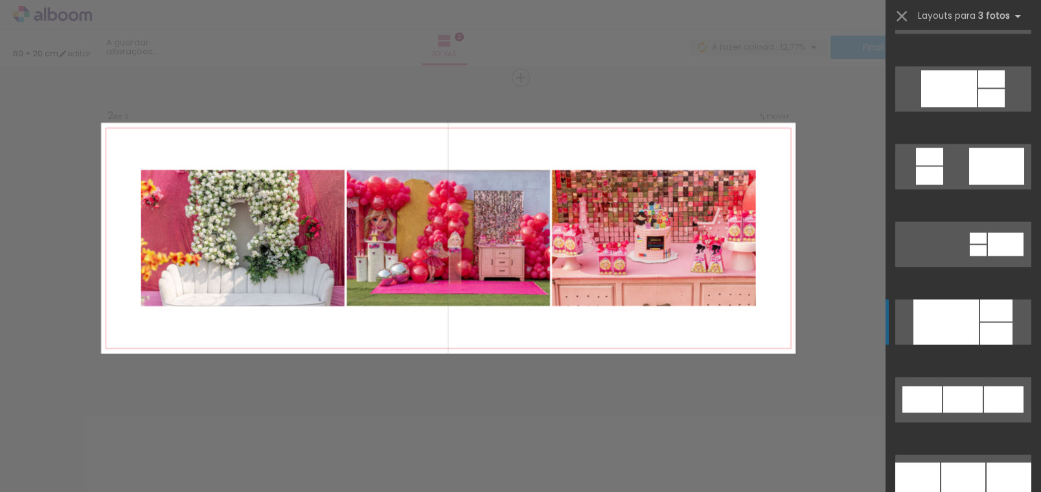
scroll to position [1748, 0]
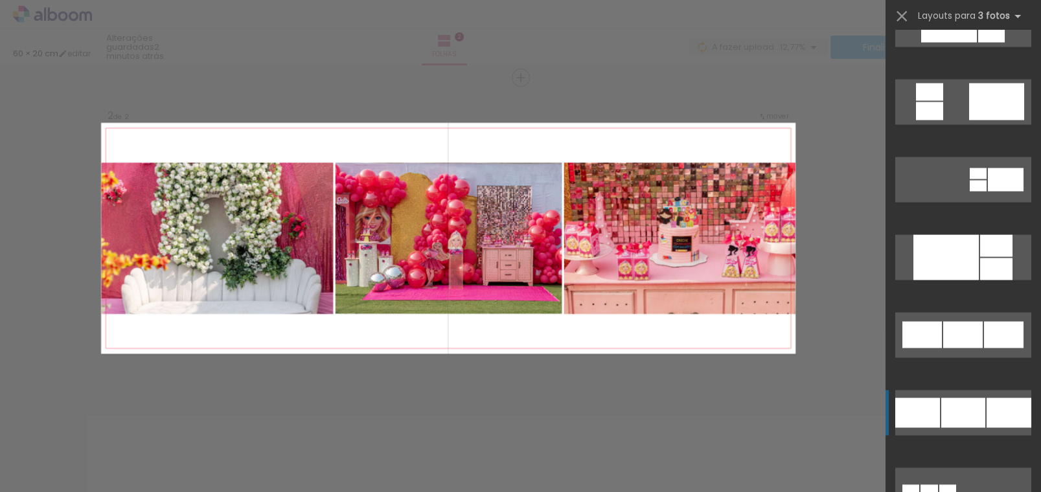
click at [987, 414] on div at bounding box center [1008, 413] width 45 height 30
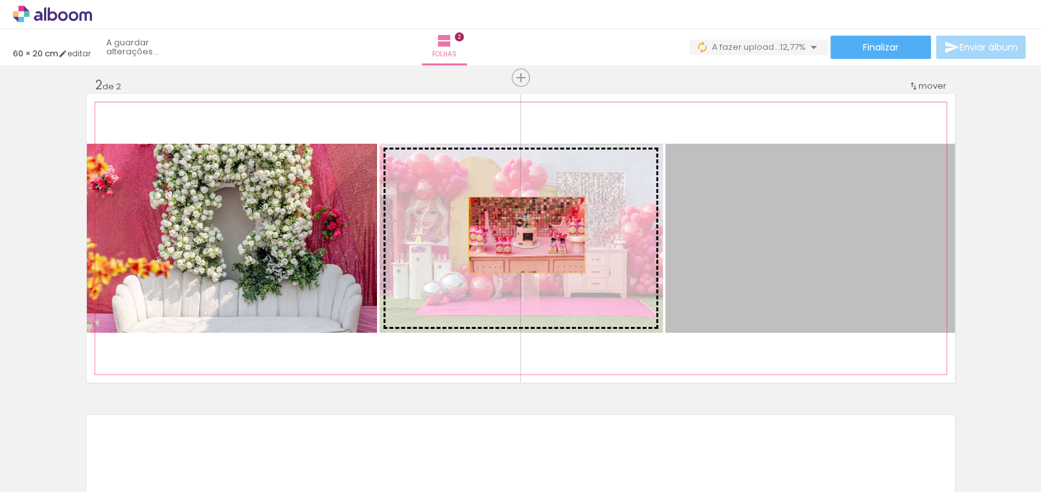
drag, startPoint x: 815, startPoint y: 240, endPoint x: 521, endPoint y: 235, distance: 293.4
click at [0, 0] on slot at bounding box center [0, 0] width 0 height 0
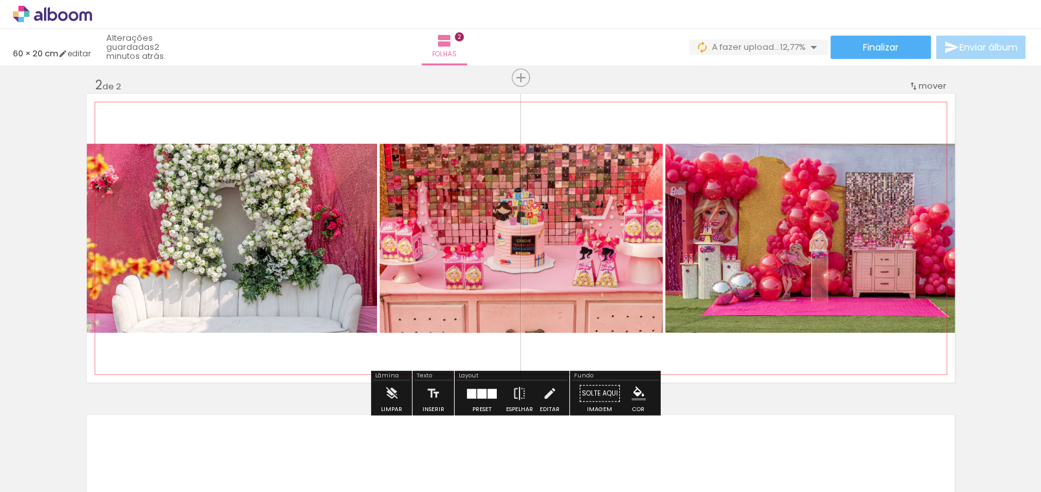
click at [214, 161] on div at bounding box center [218, 157] width 16 height 13
click at [213, 177] on span at bounding box center [218, 178] width 13 height 3
click at [212, 222] on paper-item at bounding box center [218, 224] width 23 height 9
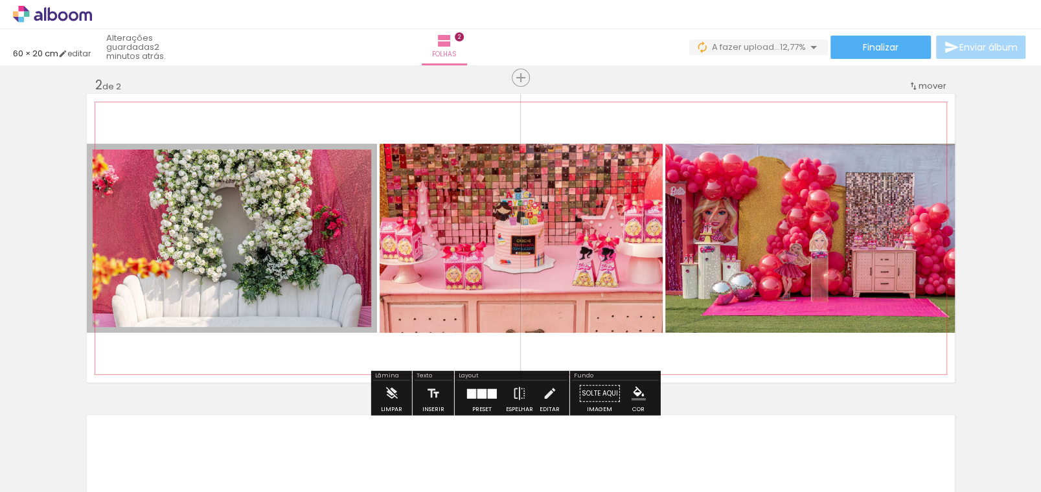
click at [207, 154] on div "Largura Cor" at bounding box center [218, 157] width 23 height 19
click at [218, 214] on paper-item at bounding box center [218, 214] width 23 height 9
click at [214, 206] on paper-item at bounding box center [218, 205] width 23 height 9
click at [211, 159] on div at bounding box center [218, 157] width 16 height 13
click at [214, 195] on paper-item at bounding box center [218, 196] width 23 height 9
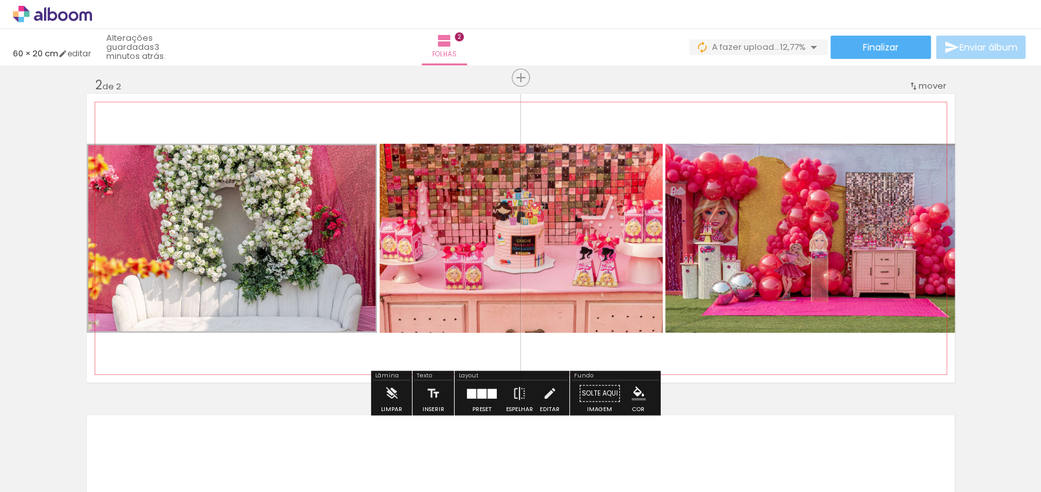
click at [214, 205] on paper-item at bounding box center [218, 205] width 23 height 9
click at [0, 0] on slot "P&B" at bounding box center [0, 0] width 0 height 0
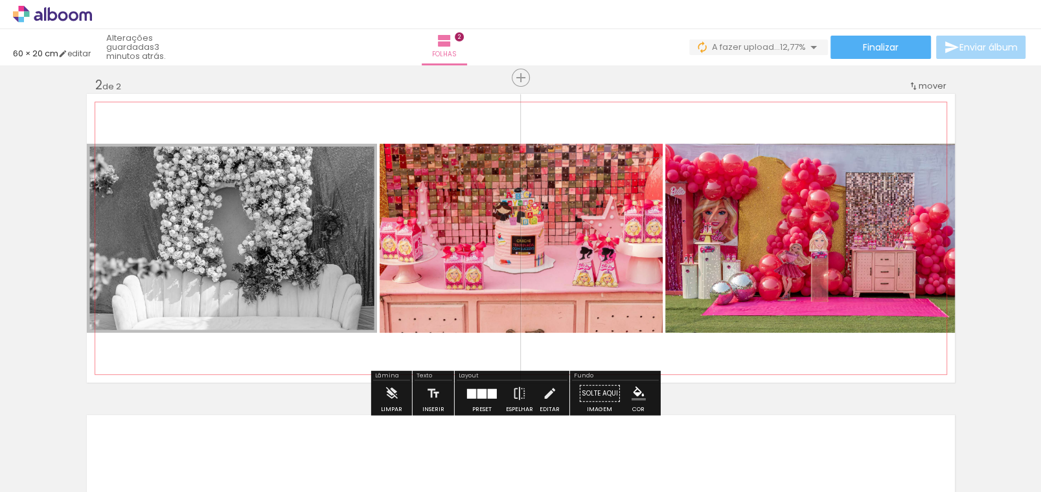
click at [0, 0] on slot "P&B" at bounding box center [0, 0] width 0 height 0
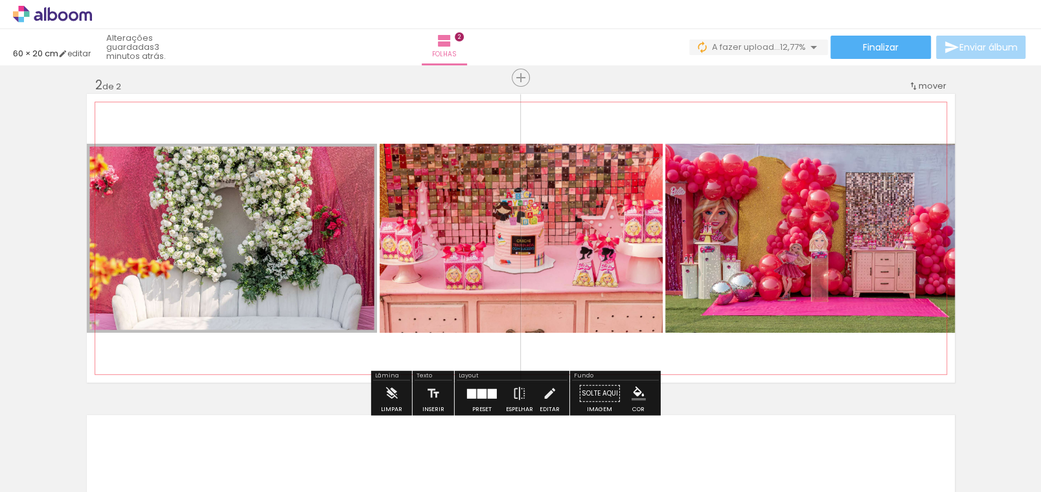
click at [213, 236] on iron-icon "color picker" at bounding box center [220, 240] width 16 height 12
click at [229, 122] on paper-item "#ffffff" at bounding box center [226, 128] width 13 height 13
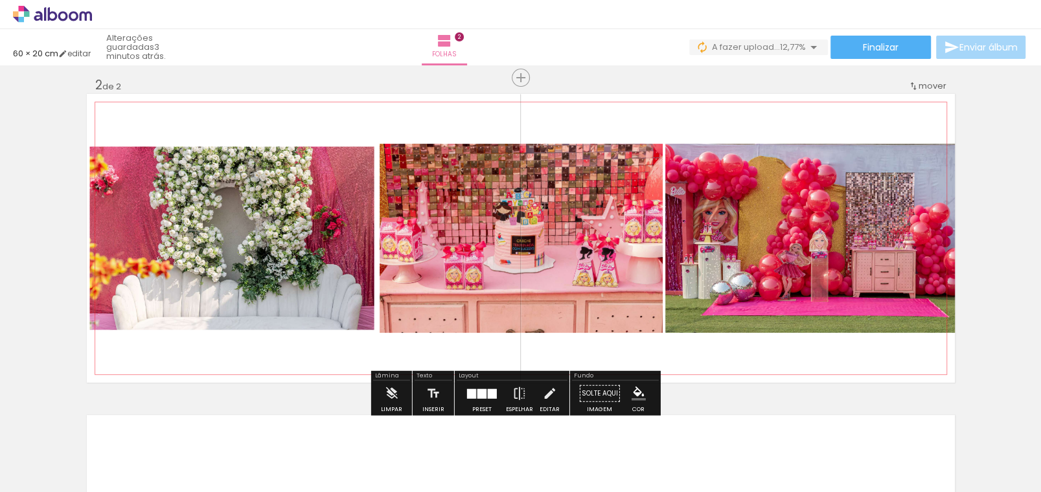
click at [0, 0] on slot "P&B" at bounding box center [0, 0] width 0 height 0
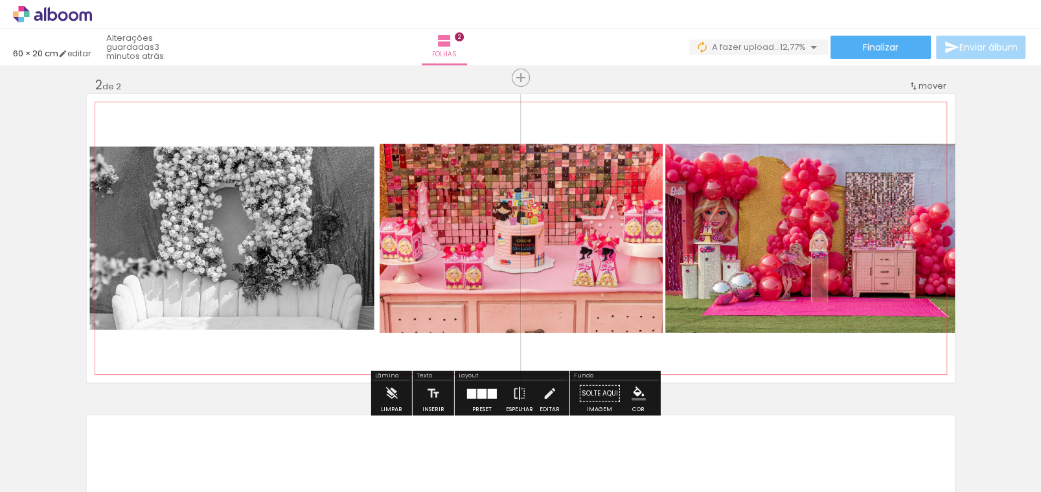
click at [193, 165] on paper-button "P&B" at bounding box center [193, 157] width 19 height 19
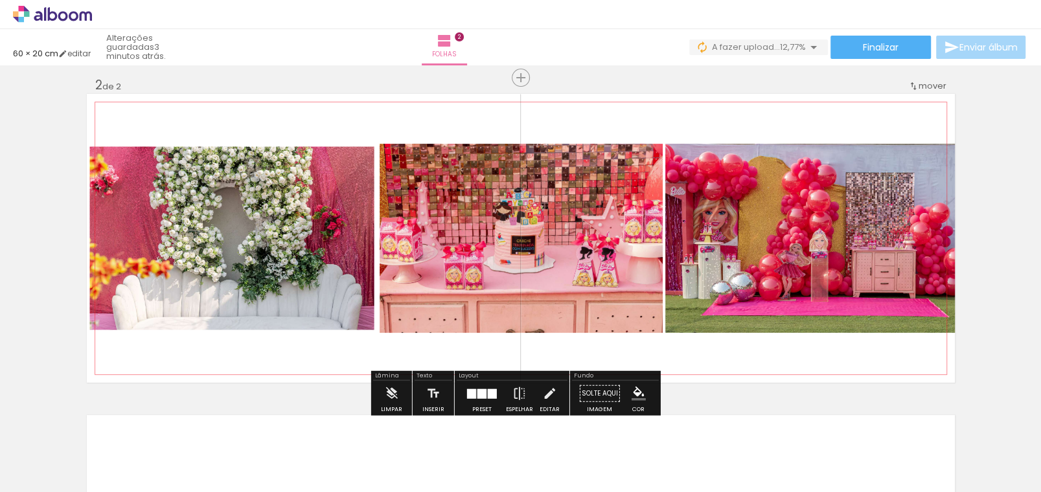
click at [212, 235] on iron-icon "color picker" at bounding box center [220, 240] width 16 height 12
click at [7, 152] on paper-item "#ef9a9a" at bounding box center [6, 154] width 13 height 13
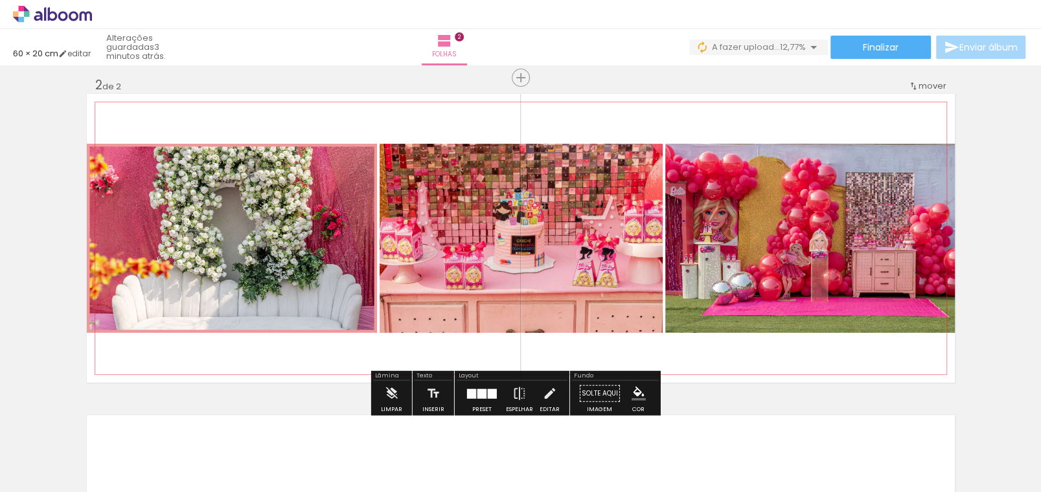
click at [214, 240] on iron-icon "color picker" at bounding box center [220, 240] width 16 height 12
click at [6, 139] on paper-item "#ffcdd2" at bounding box center [6, 141] width 13 height 13
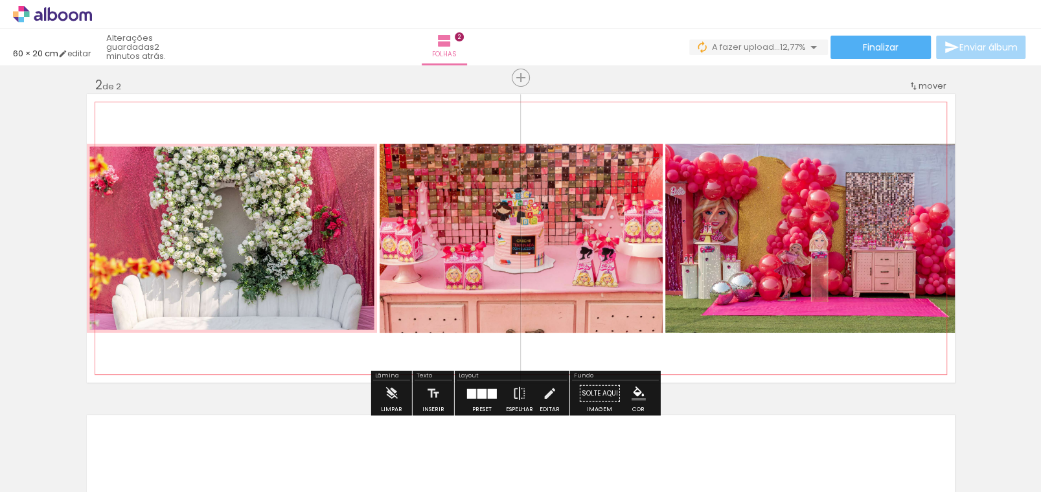
click at [215, 234] on iron-icon "color picker" at bounding box center [220, 240] width 16 height 12
click at [6, 129] on paper-item "#ffebee" at bounding box center [6, 128] width 13 height 13
click at [214, 240] on iron-icon "color picker" at bounding box center [220, 240] width 16 height 12
click at [5, 141] on paper-item "#ffcdd2" at bounding box center [6, 141] width 13 height 13
click at [502, 201] on paper-item at bounding box center [510, 205] width 23 height 9
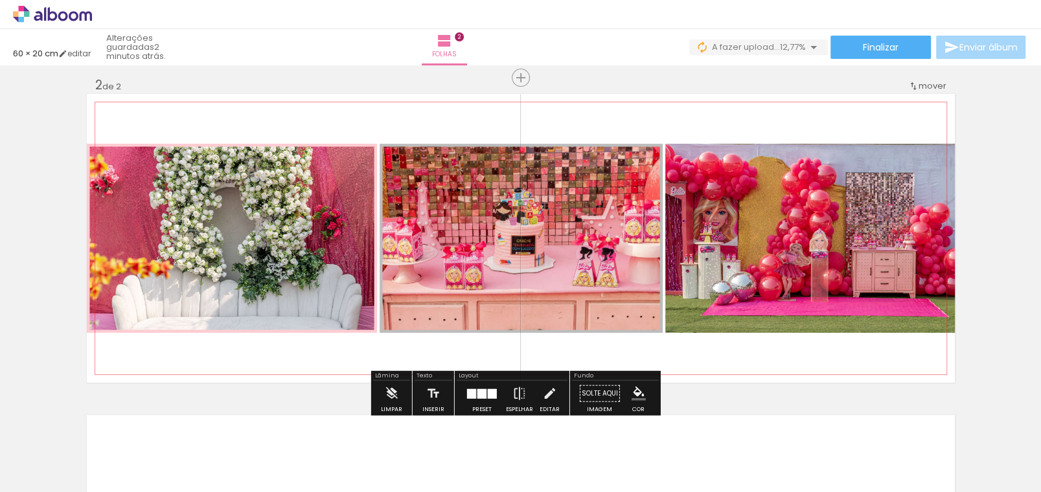
click at [509, 242] on iron-icon "color picker" at bounding box center [512, 240] width 16 height 12
click at [292, 137] on paper-item "#ffcdd2" at bounding box center [298, 141] width 13 height 13
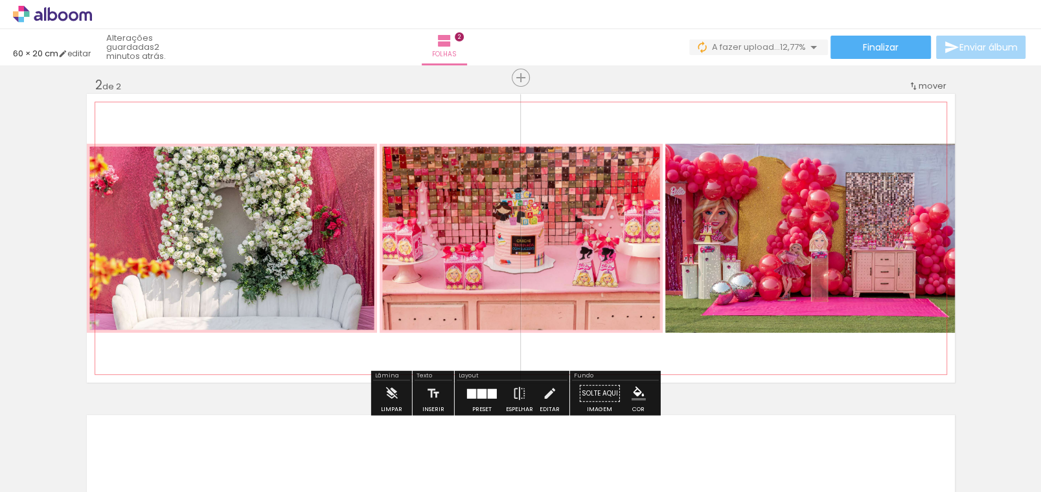
click at [798, 205] on paper-item at bounding box center [796, 205] width 23 height 9
click at [794, 240] on iron-icon "color picker" at bounding box center [798, 240] width 16 height 12
click at [504, 238] on iron-icon "color picker" at bounding box center [512, 240] width 16 height 12
click at [292, 137] on paper-item "#ffcdd2" at bounding box center [298, 141] width 13 height 13
click at [793, 237] on iron-icon "color picker" at bounding box center [798, 240] width 16 height 12
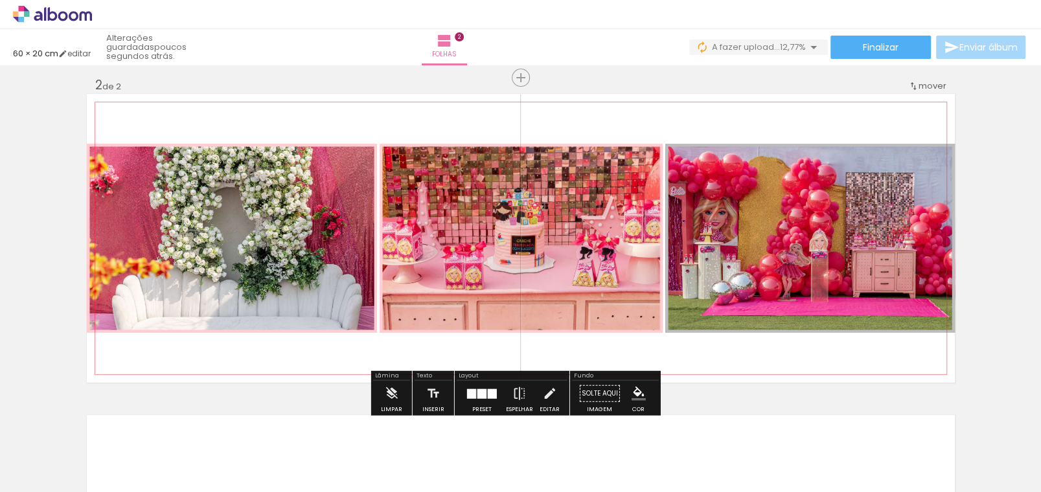
click at [579, 137] on paper-item "#ffcdd2" at bounding box center [578, 141] width 13 height 13
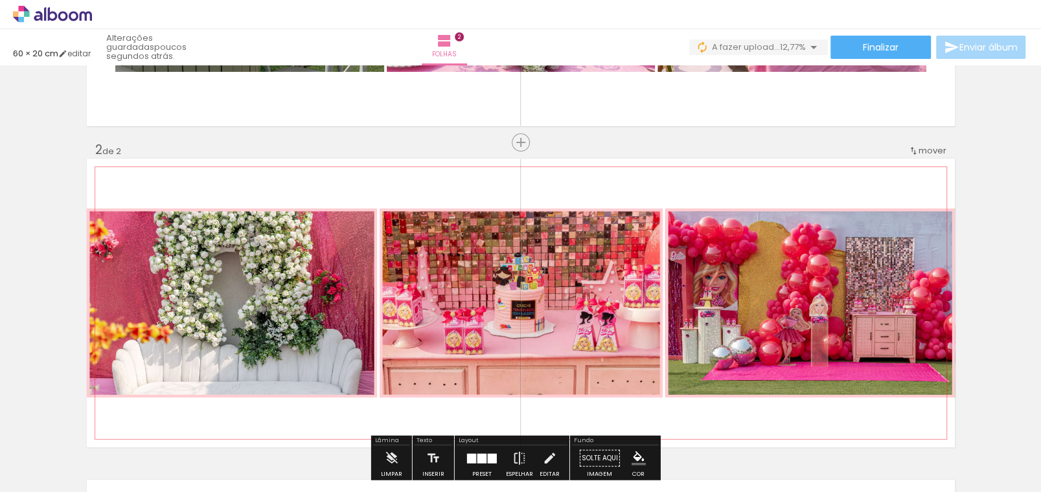
scroll to position [395, 0]
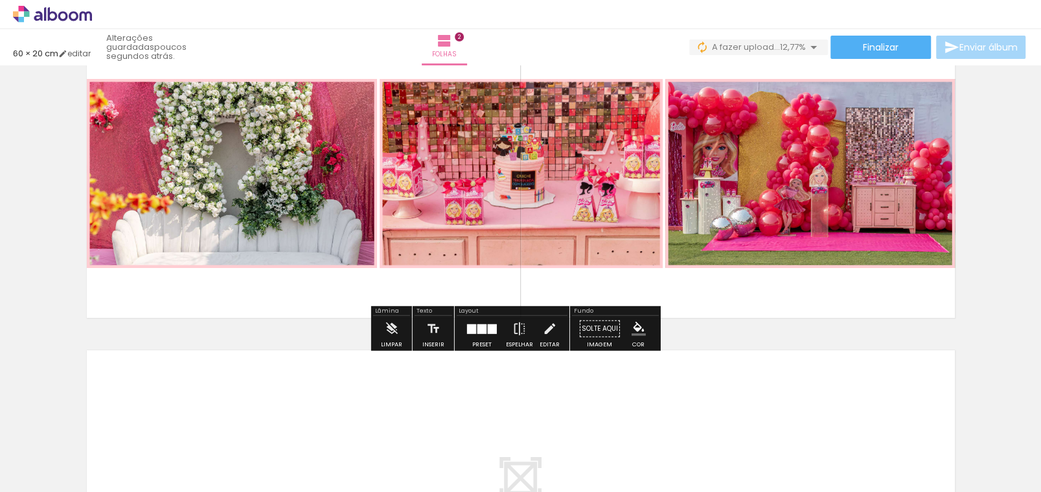
click at [484, 330] on quentale-layouter at bounding box center [482, 329] width 30 height 10
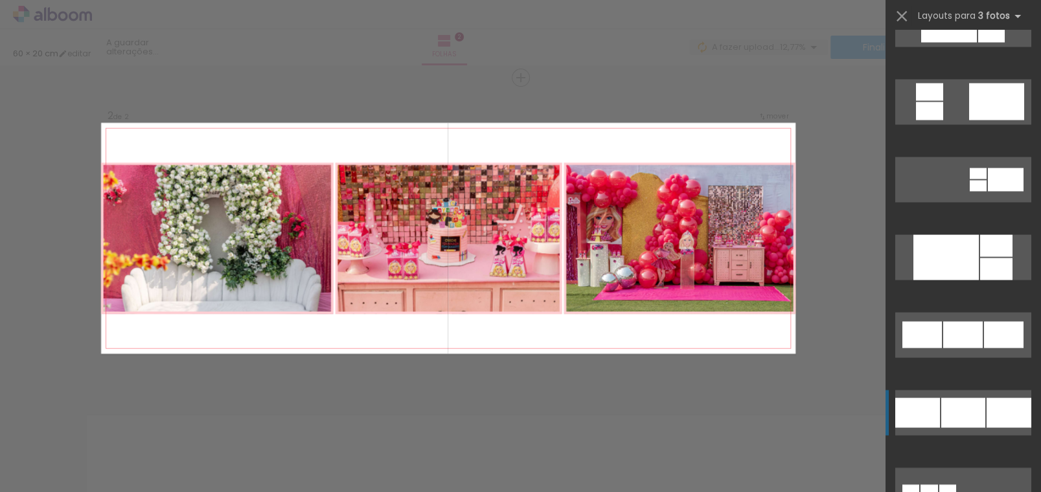
scroll to position [1683, 0]
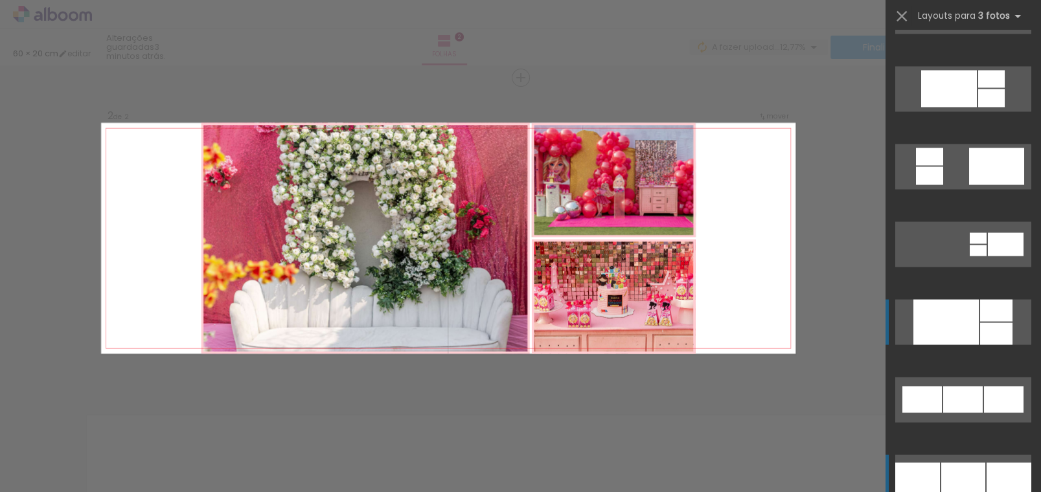
click at [980, 322] on div at bounding box center [996, 333] width 32 height 22
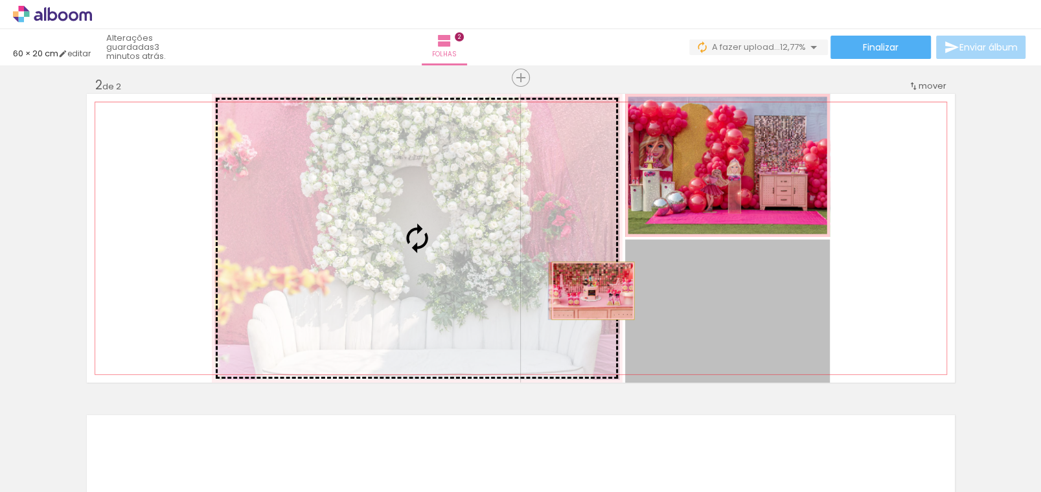
drag, startPoint x: 760, startPoint y: 301, endPoint x: 587, endPoint y: 291, distance: 173.2
click at [0, 0] on slot at bounding box center [0, 0] width 0 height 0
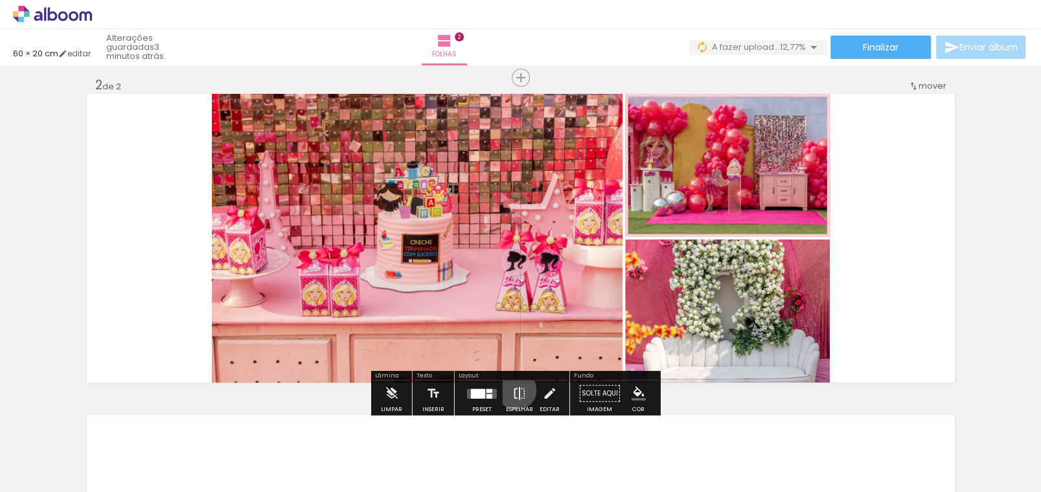
click at [515, 390] on iron-icon at bounding box center [519, 394] width 14 height 26
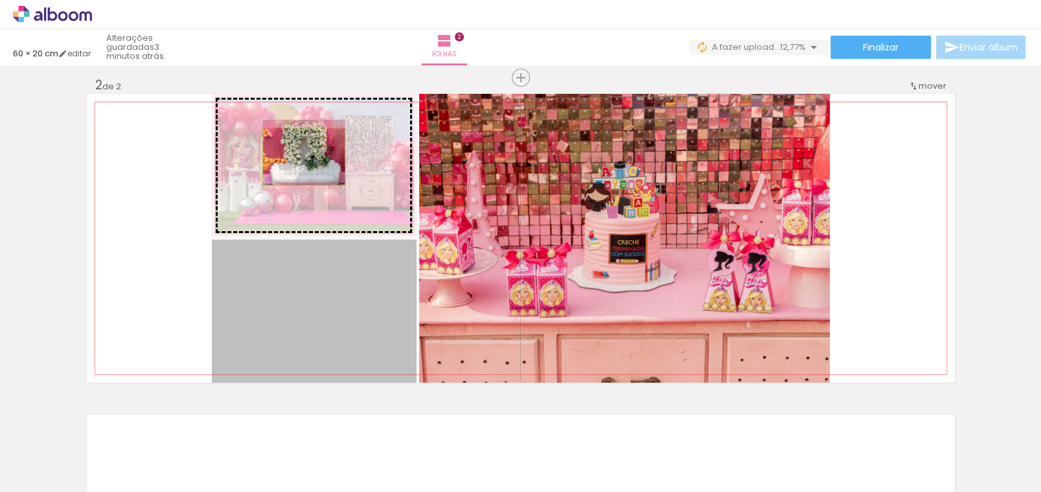
drag, startPoint x: 338, startPoint y: 317, endPoint x: 299, endPoint y: 157, distance: 165.4
click at [0, 0] on slot at bounding box center [0, 0] width 0 height 0
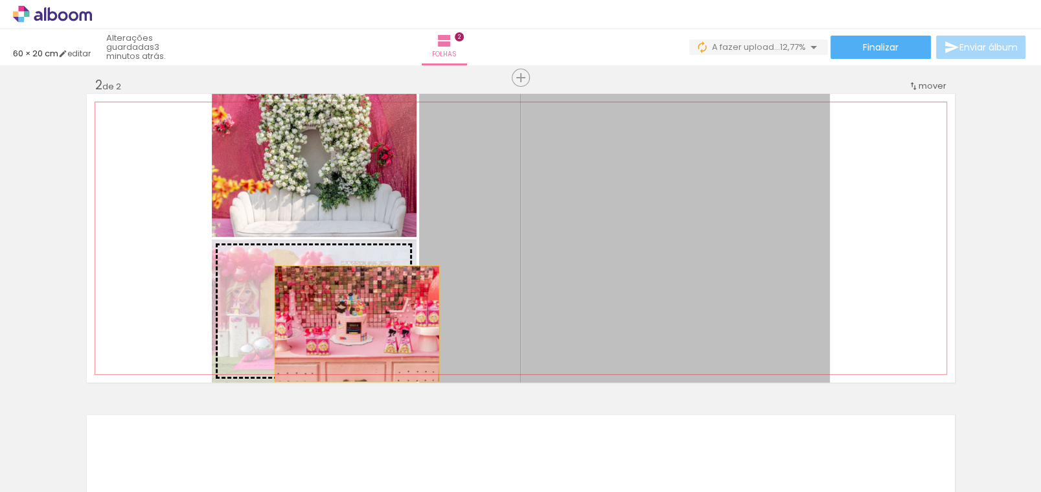
drag, startPoint x: 618, startPoint y: 265, endPoint x: 355, endPoint y: 317, distance: 268.1
click at [0, 0] on slot at bounding box center [0, 0] width 0 height 0
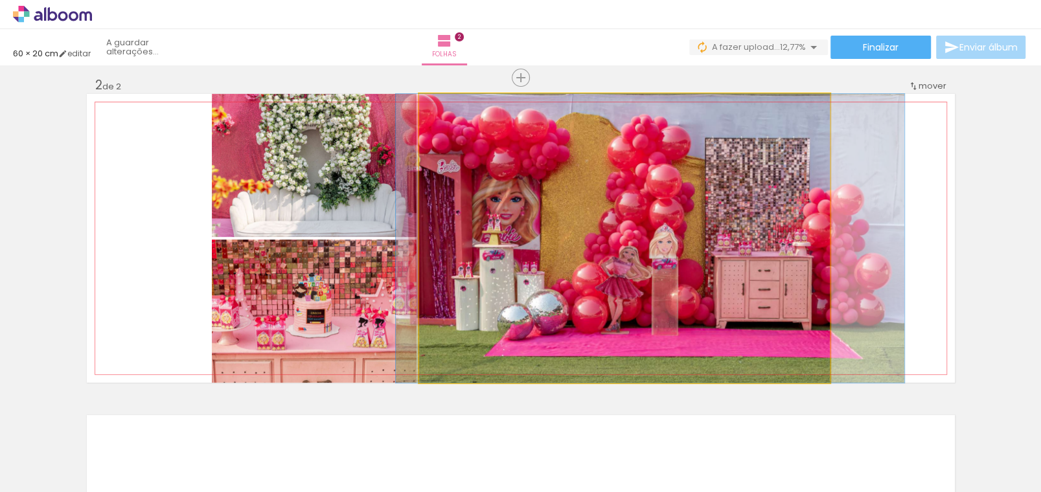
drag, startPoint x: 550, startPoint y: 314, endPoint x: 576, endPoint y: 324, distance: 27.7
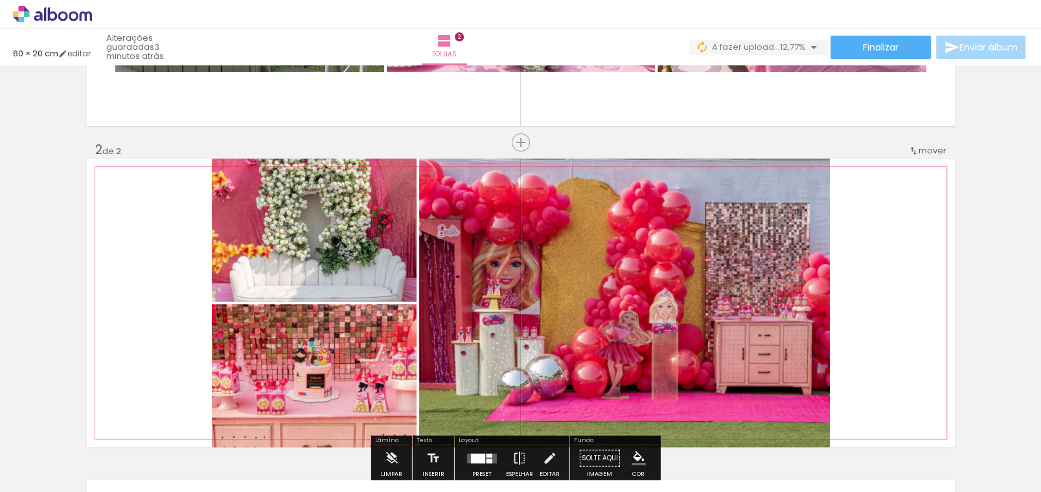
scroll to position [330, 0]
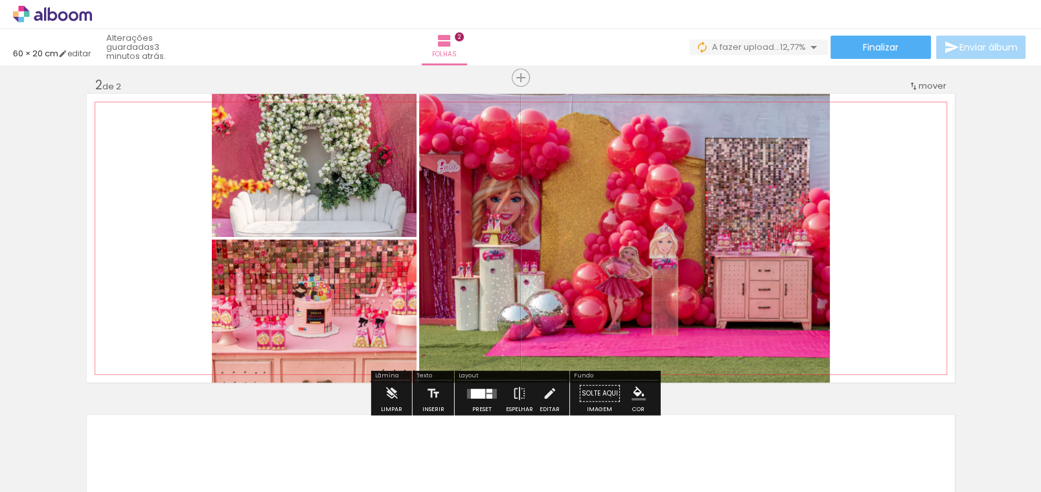
click at [544, 154] on paper-item at bounding box center [550, 156] width 23 height 9
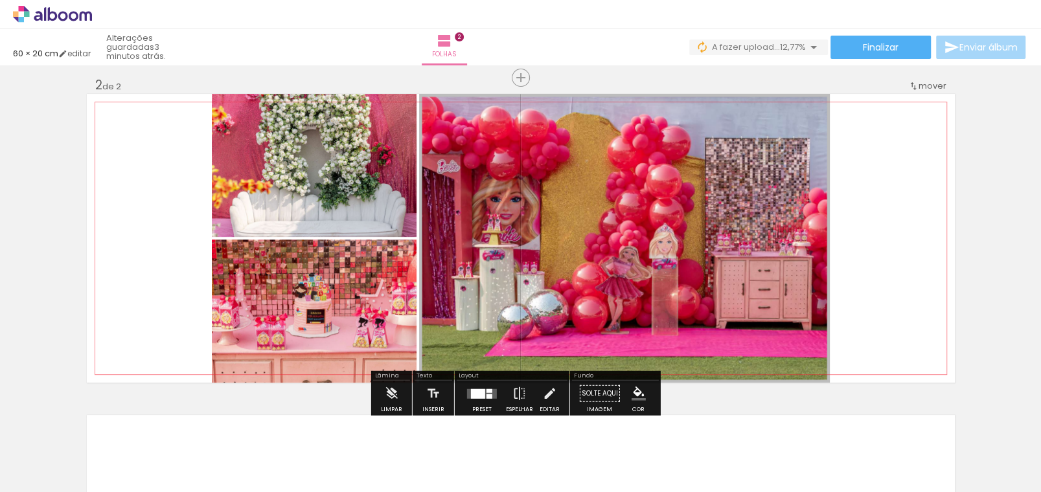
click at [552, 186] on iron-icon "color picker" at bounding box center [552, 190] width 16 height 12
click at [335, 91] on paper-item "#ffcdd2" at bounding box center [338, 91] width 13 height 13
click at [335, 79] on paper-item "#ffebee" at bounding box center [338, 78] width 13 height 13
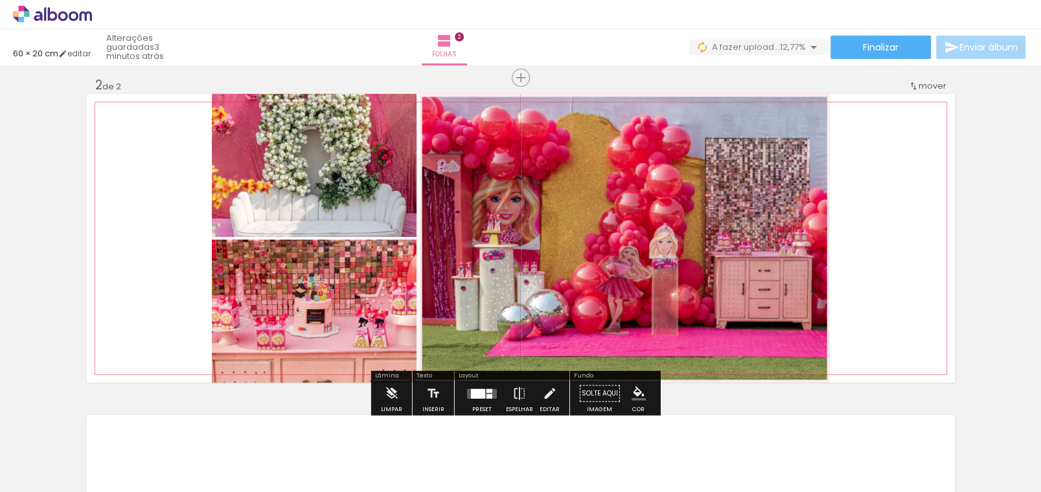
click at [544, 186] on iron-icon "color picker" at bounding box center [552, 190] width 16 height 12
click at [332, 89] on paper-item "#ffcdd2" at bounding box center [338, 91] width 13 height 13
click at [546, 128] on span at bounding box center [550, 129] width 13 height 3
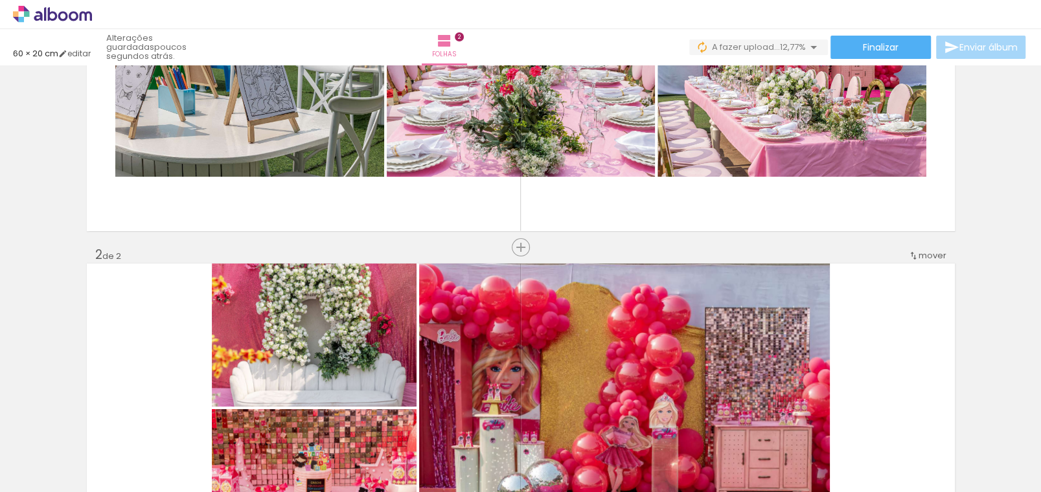
scroll to position [0, 0]
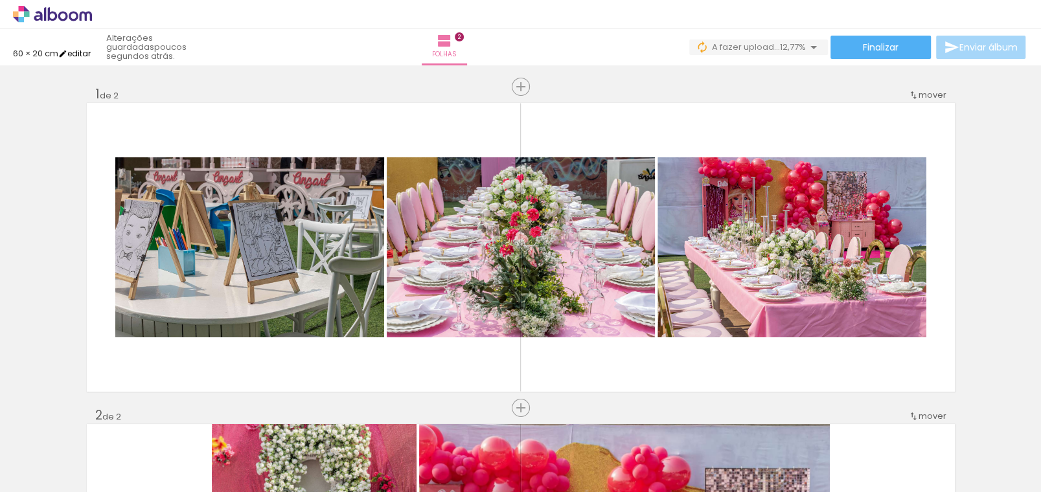
click at [89, 52] on link "editar" at bounding box center [74, 53] width 32 height 11
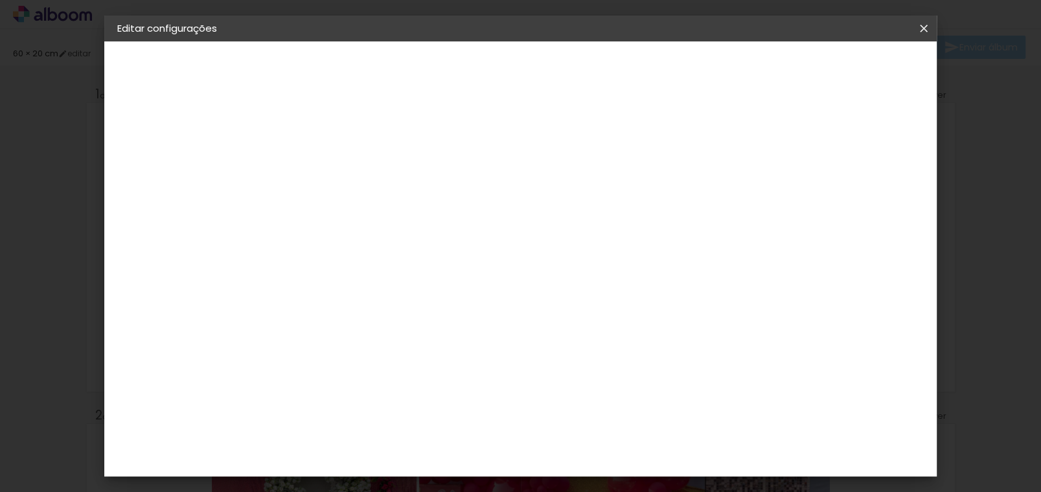
click at [921, 28] on iron-icon at bounding box center [924, 28] width 16 height 13
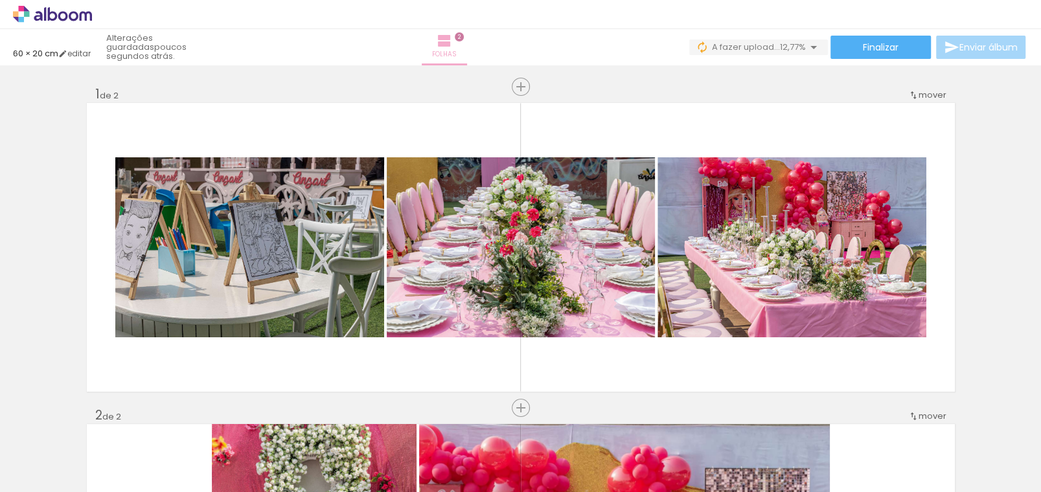
click at [452, 40] on iron-icon at bounding box center [444, 41] width 16 height 16
click at [464, 38] on span "2" at bounding box center [459, 36] width 9 height 9
click at [421, 45] on div "Folhas 2" at bounding box center [444, 47] width 47 height 36
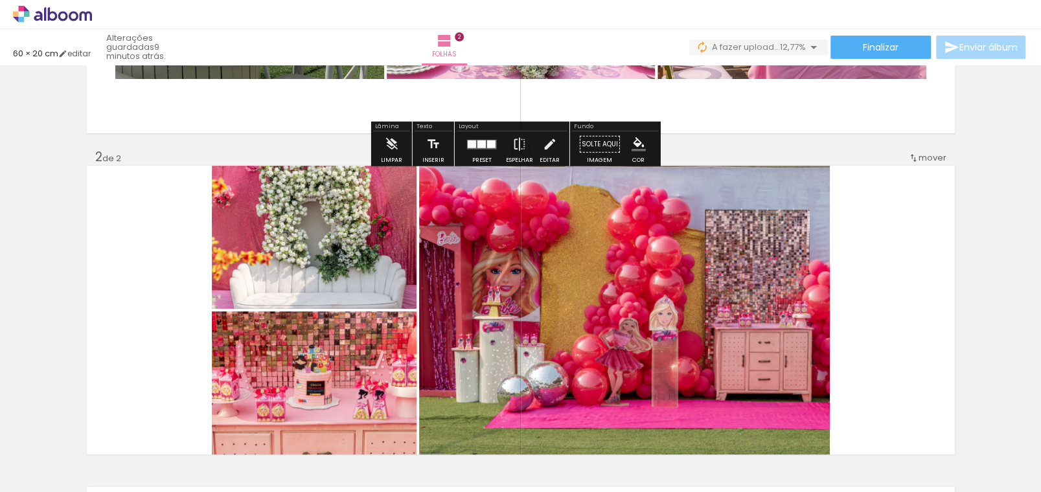
scroll to position [194, 0]
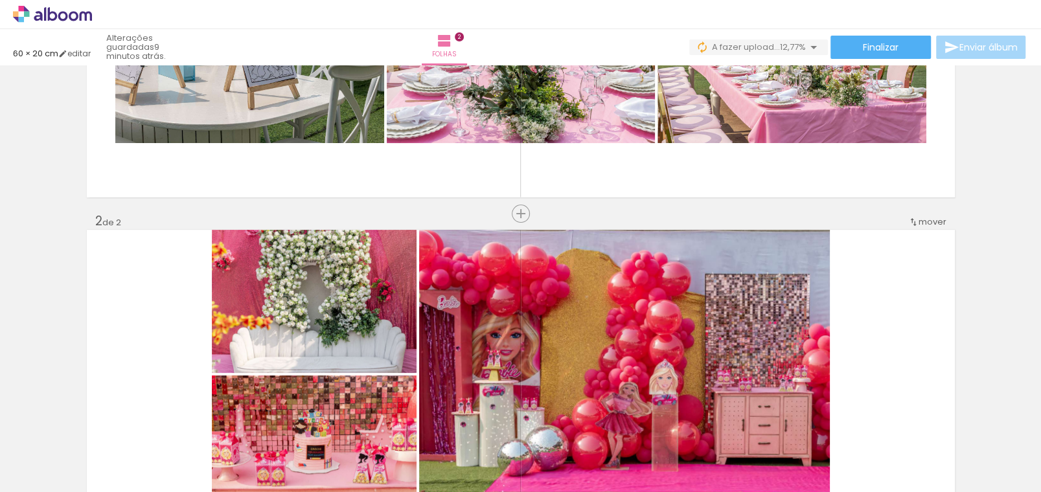
click at [67, 452] on iron-icon at bounding box center [66, 453] width 10 height 10
